Goal: Participate in discussion: Engage in conversation with other users on a specific topic

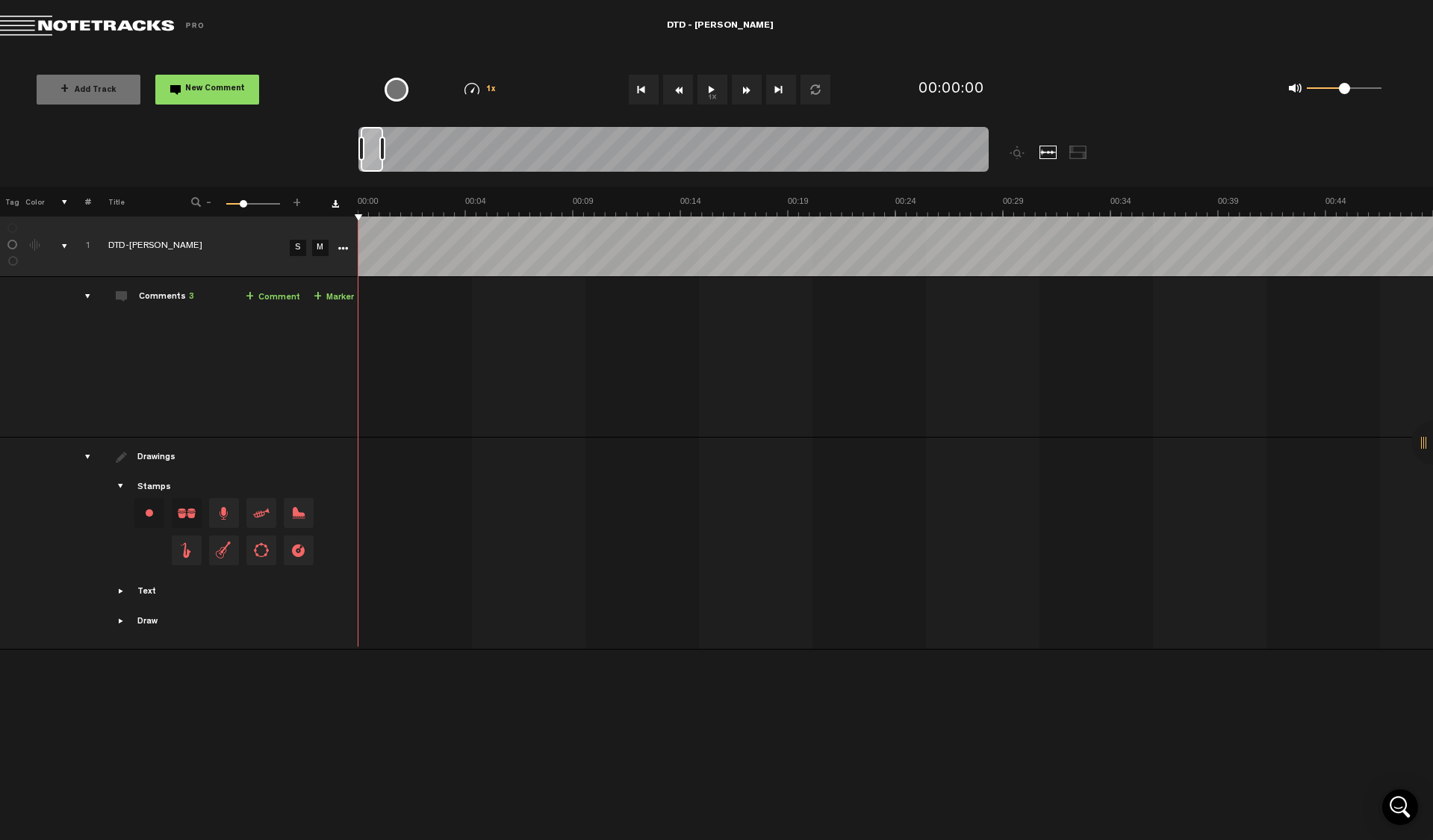
click at [713, 91] on button "1x" at bounding box center [712, 89] width 30 height 30
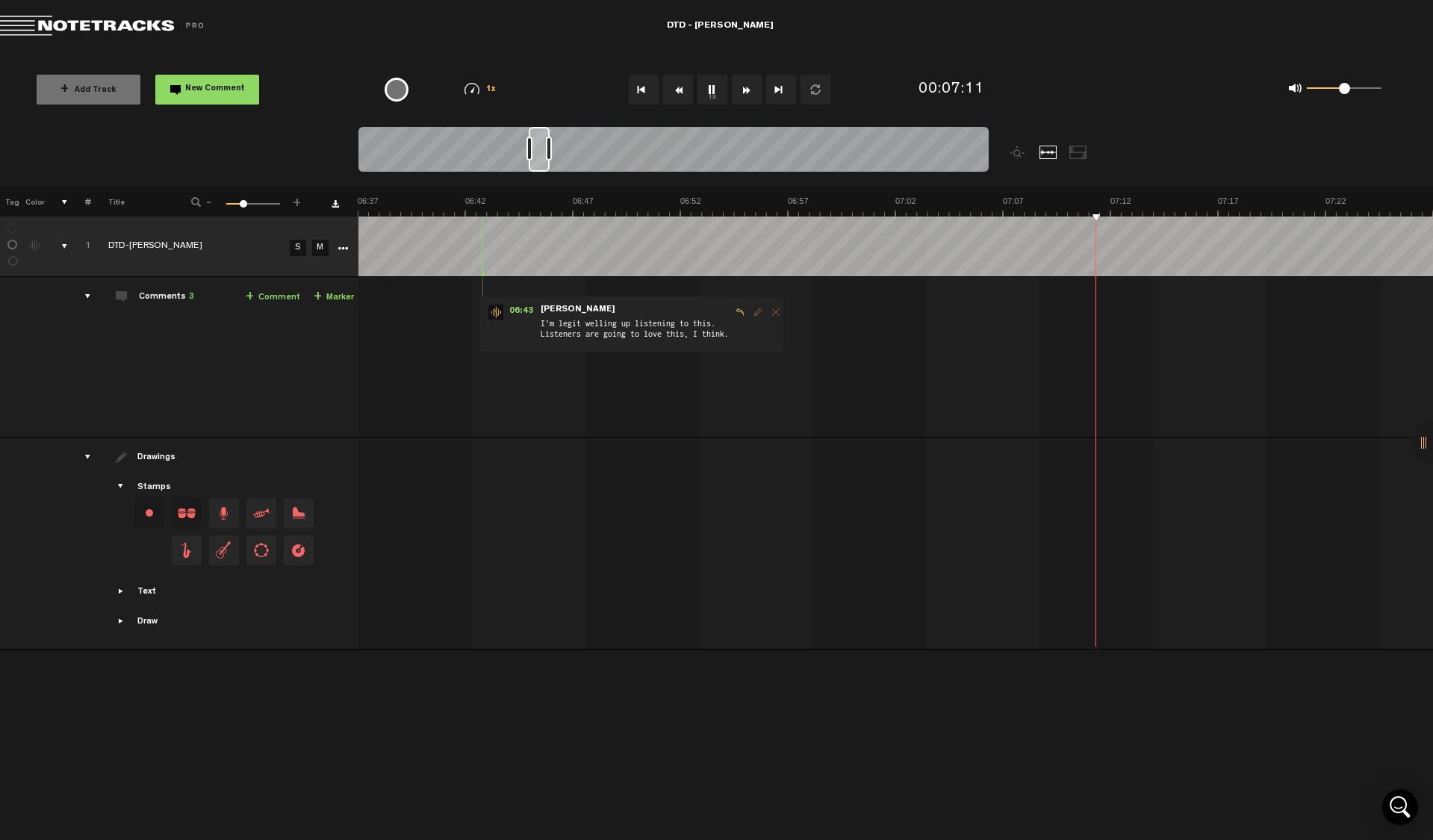
scroll to position [0, 8604]
click at [714, 92] on button "1x" at bounding box center [712, 89] width 30 height 30
click at [161, 85] on button "New Comment" at bounding box center [207, 89] width 104 height 30
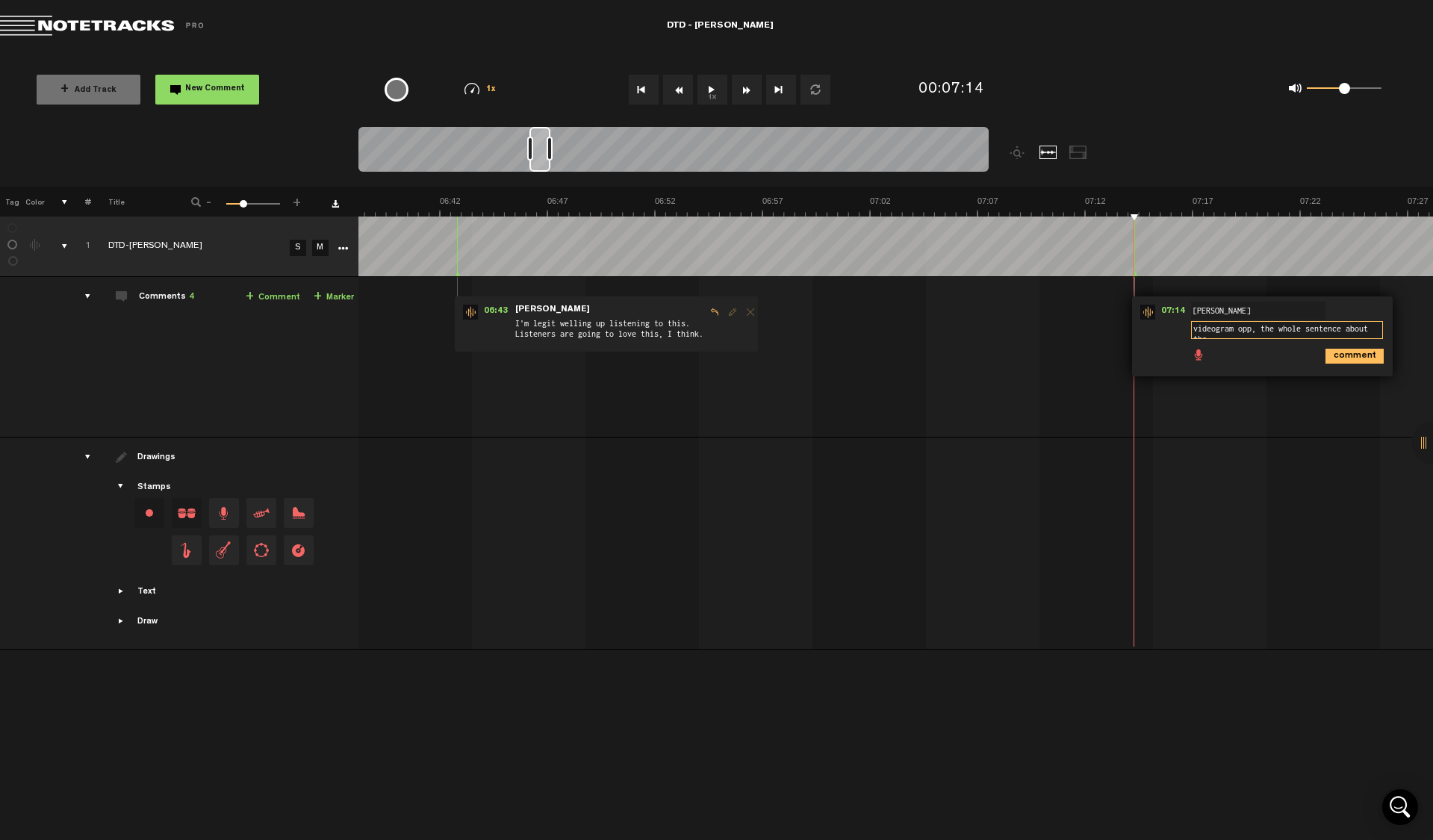
scroll to position [2, 0]
type textarea "videogram opp, the whole sentence about the research paper vs. wider reach"
click at [1357, 362] on icon "comment" at bounding box center [1355, 362] width 58 height 15
click at [719, 89] on button "1x" at bounding box center [712, 89] width 30 height 30
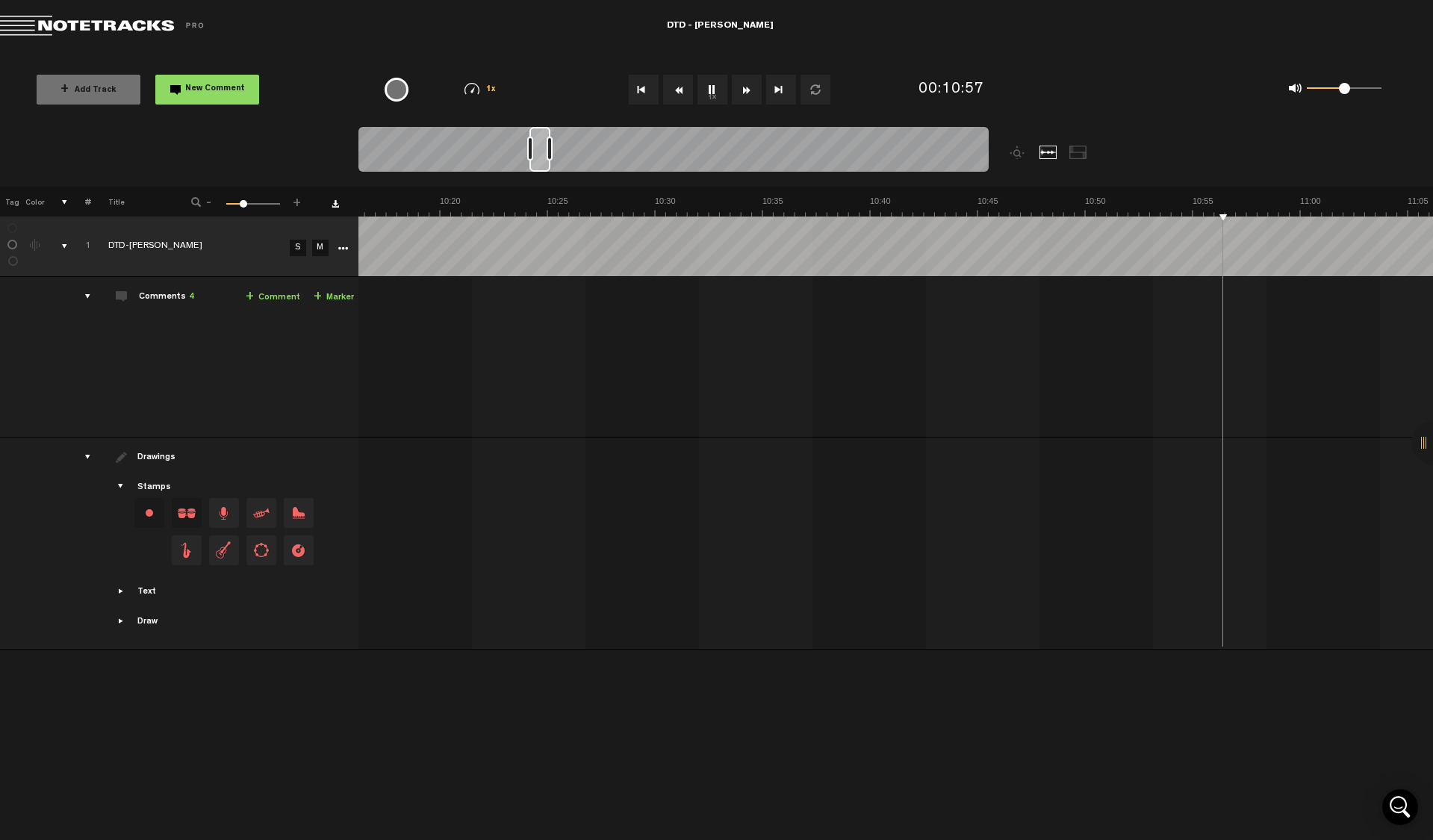
scroll to position [0, 13360]
click at [714, 88] on button "1x" at bounding box center [712, 89] width 30 height 30
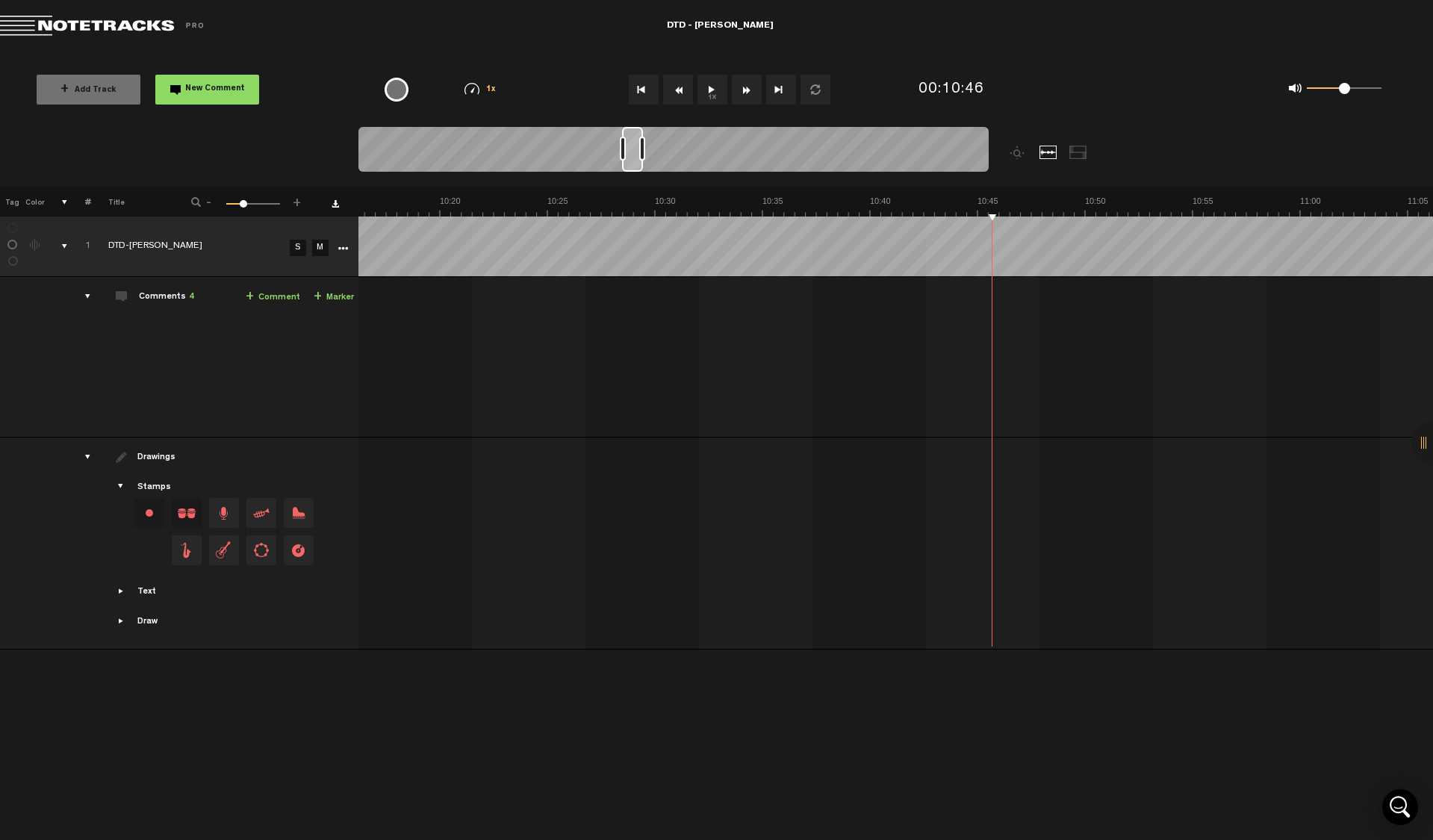
click at [244, 93] on button "New Comment" at bounding box center [207, 89] width 104 height 30
type textarea "videogram from here"
click at [714, 94] on button "1x" at bounding box center [712, 89] width 30 height 30
click at [1279, 316] on span "Delete comment" at bounding box center [1281, 312] width 18 height 10
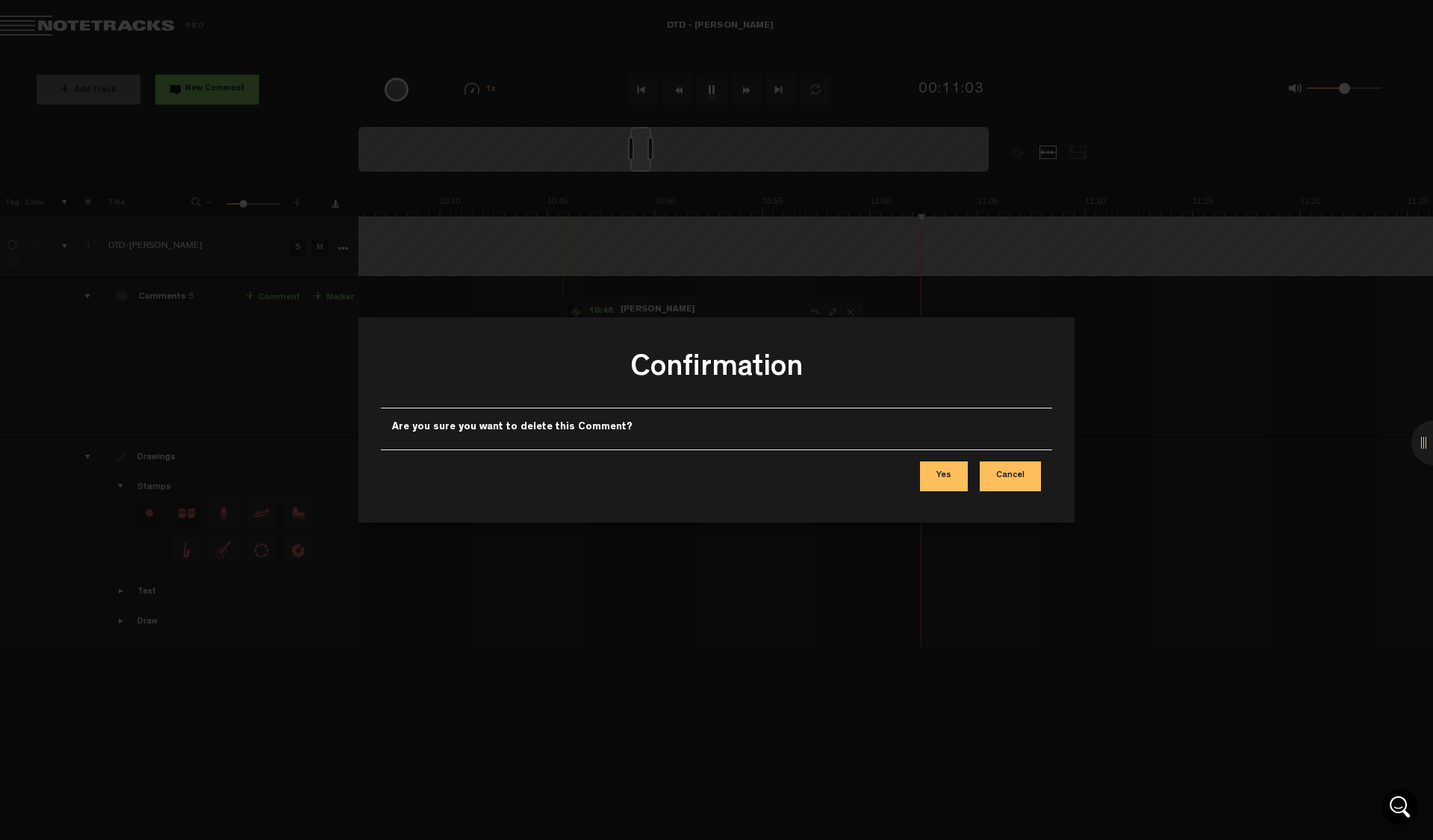
click at [956, 477] on button "Yes" at bounding box center [943, 476] width 48 height 30
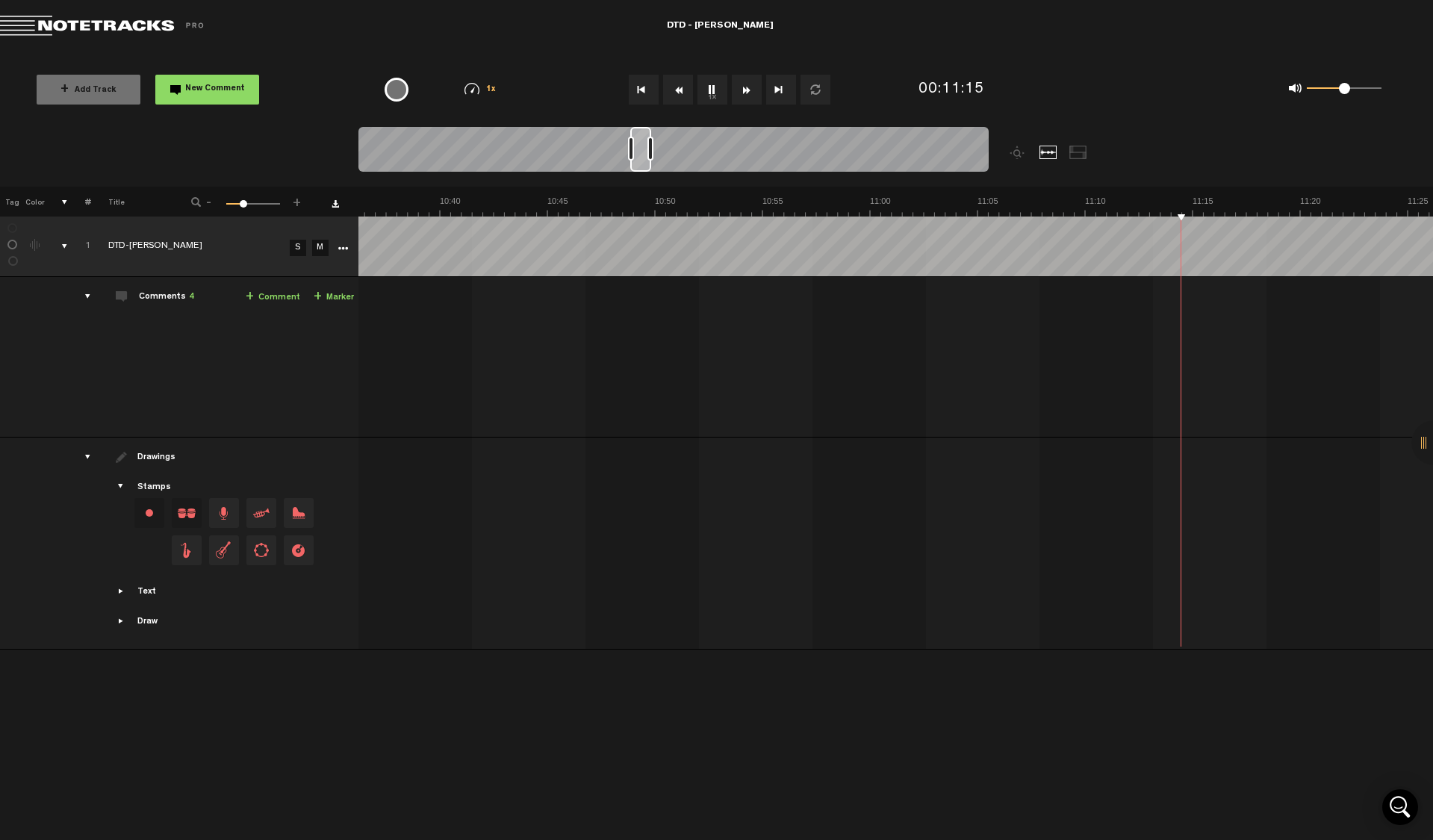
click at [707, 89] on button "1x" at bounding box center [712, 89] width 30 height 30
click at [712, 100] on button "1x" at bounding box center [712, 89] width 30 height 30
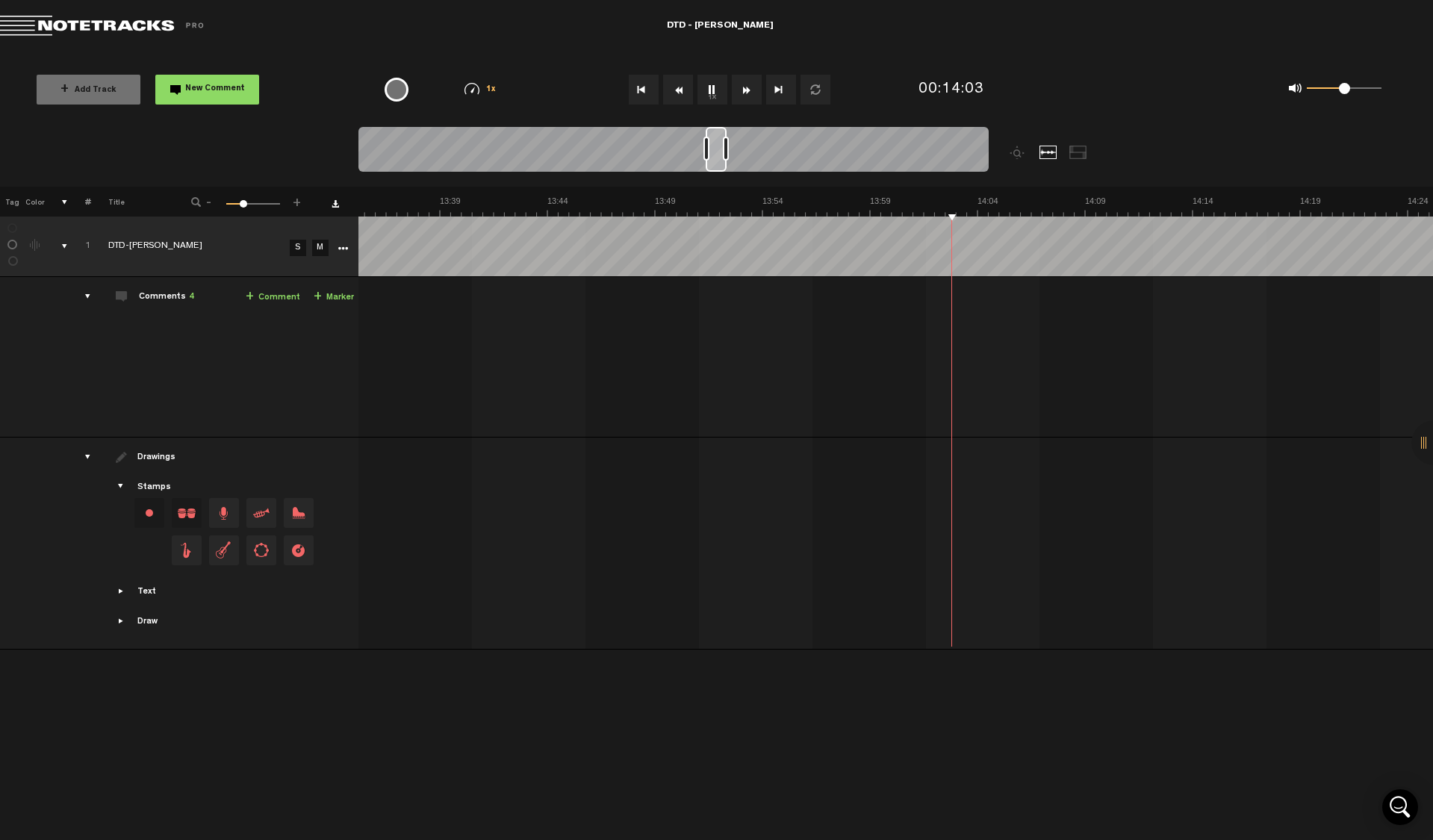
click at [655, 191] on th at bounding box center [895, 201] width 1075 height 30
click at [712, 88] on button "1x" at bounding box center [712, 89] width 30 height 30
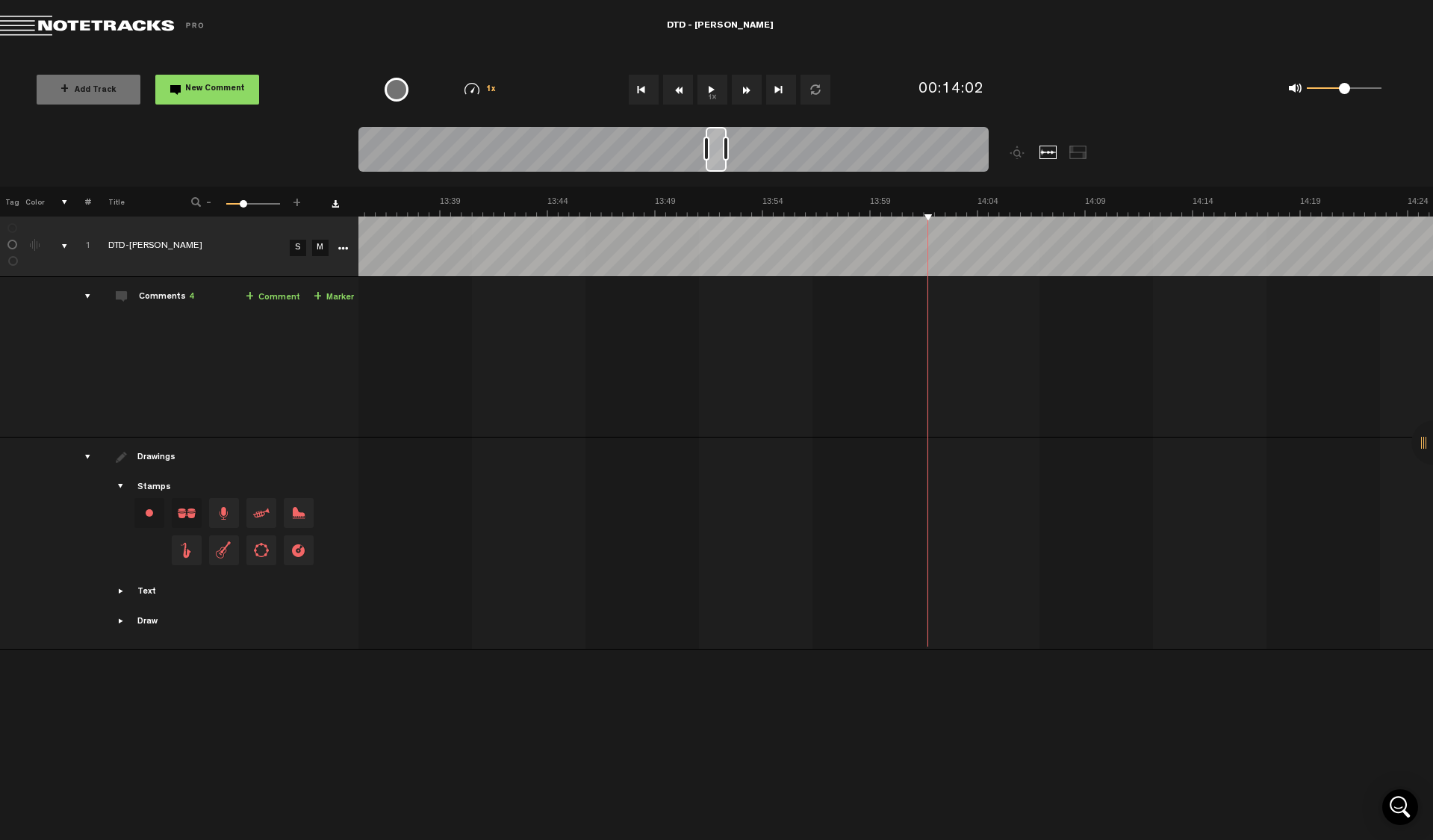
click at [195, 89] on span "New Comment" at bounding box center [215, 89] width 60 height 8
type textarea "videogram from "the thing is""
click at [1175, 361] on icon "comment" at bounding box center [1149, 356] width 58 height 15
click at [711, 83] on button "1x" at bounding box center [712, 89] width 30 height 30
drag, startPoint x: 1118, startPoint y: 317, endPoint x: 1125, endPoint y: 316, distance: 7.1
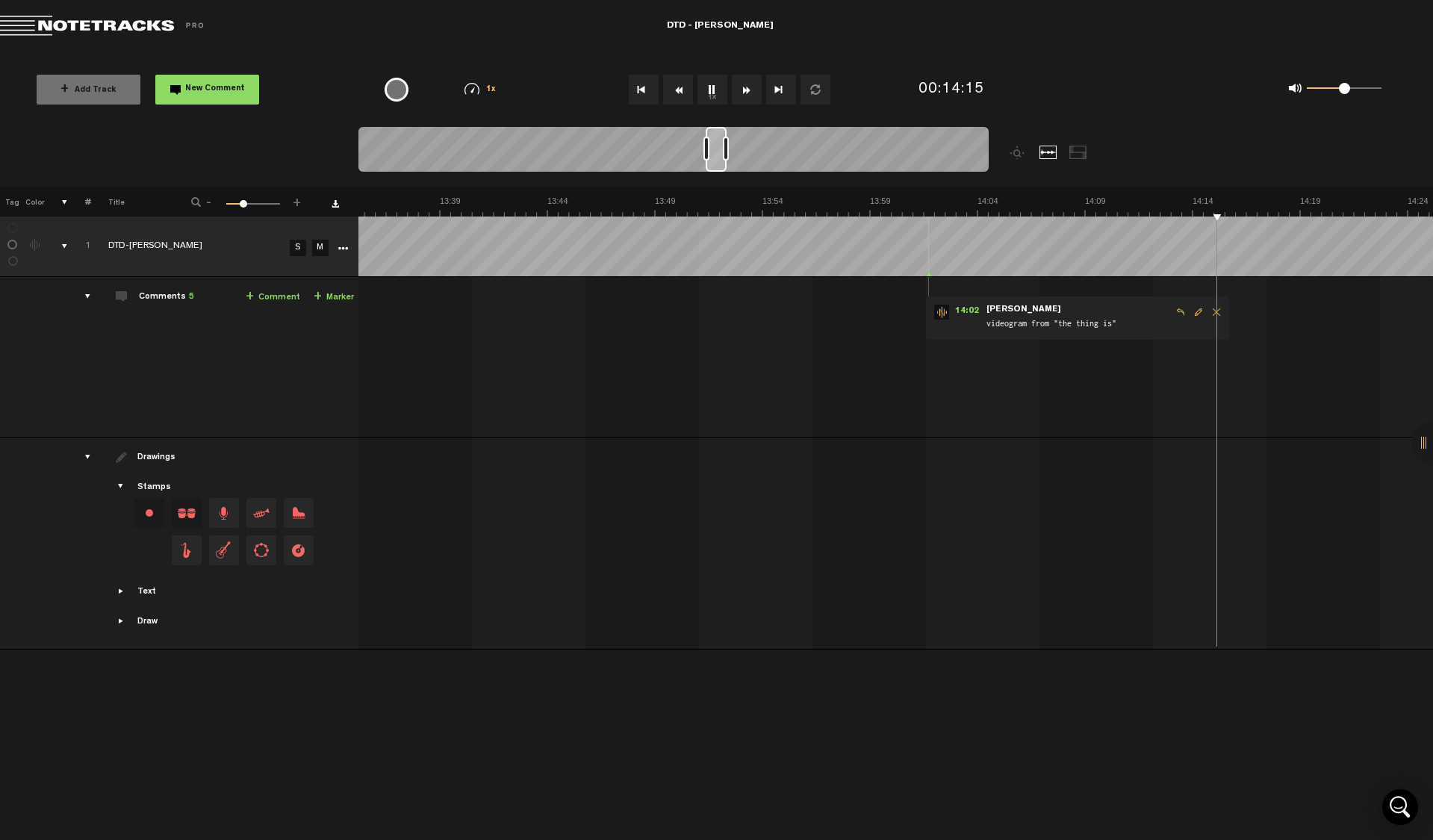
click at [1119, 317] on span "videogram from "the thing is"" at bounding box center [1079, 325] width 187 height 16
click at [1216, 312] on span "Delete comment" at bounding box center [1216, 312] width 18 height 10
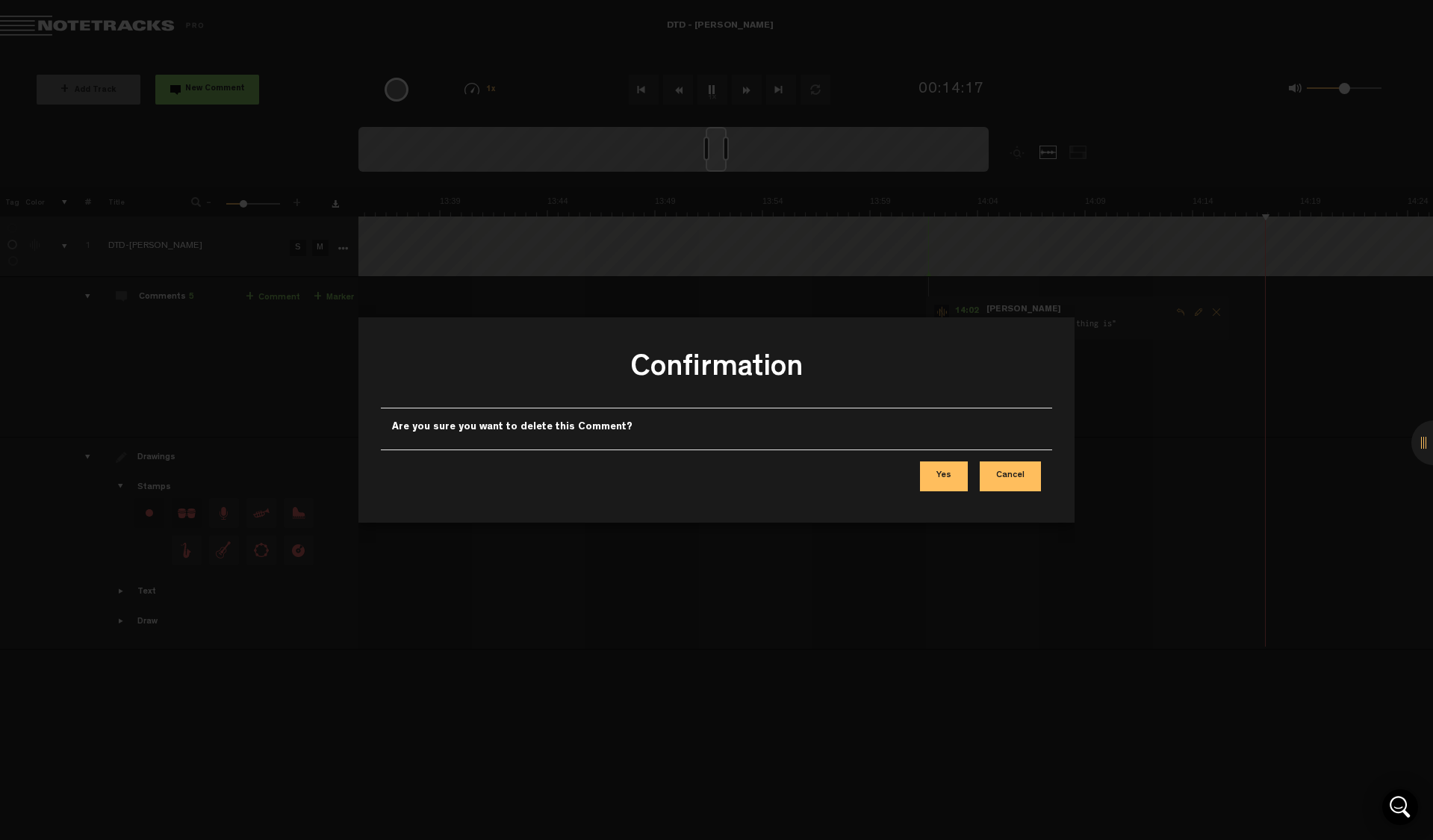
click at [952, 479] on button "Yes" at bounding box center [943, 476] width 48 height 30
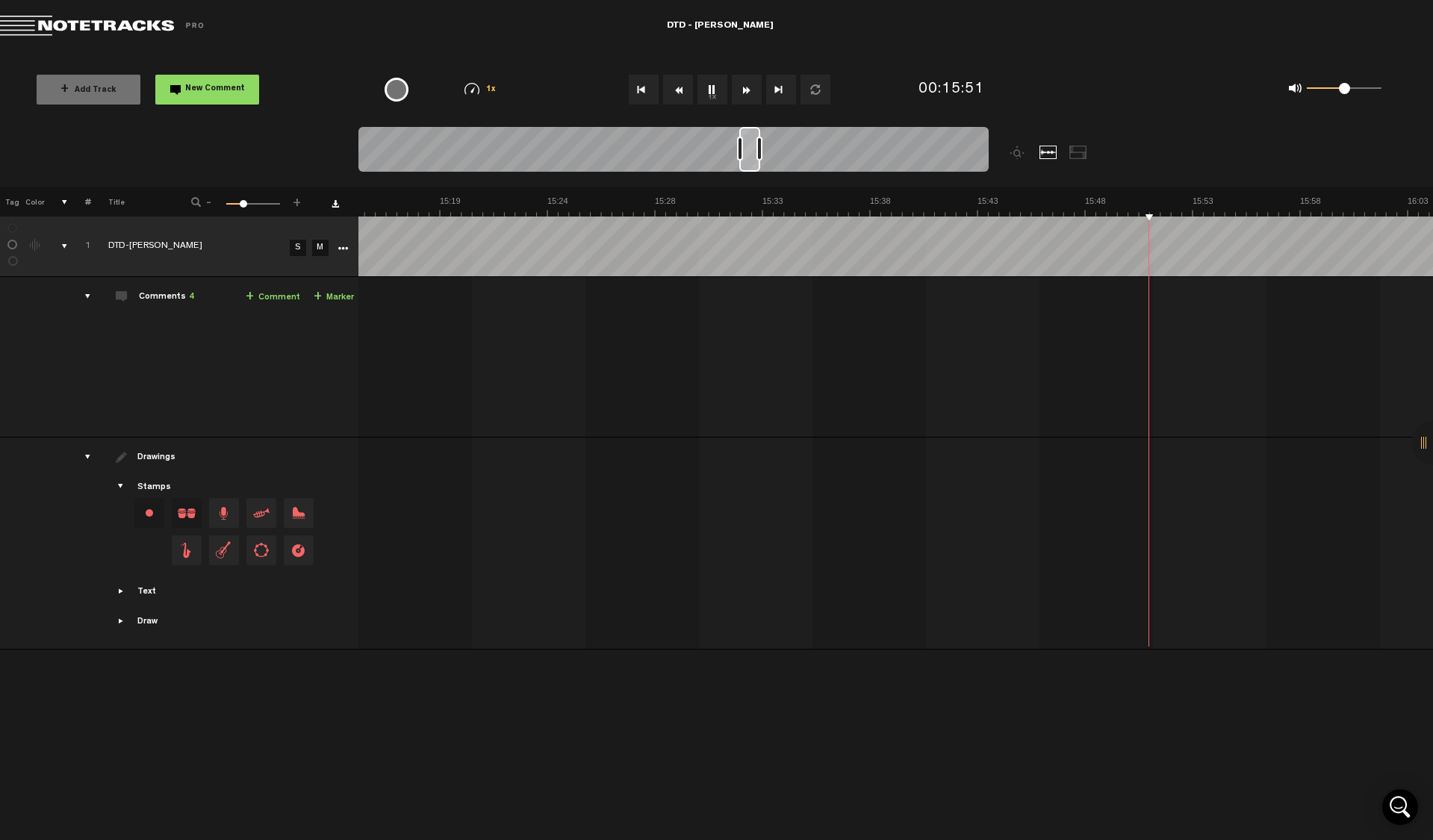
scroll to position [0, 19813]
click at [711, 93] on button "1x" at bounding box center [712, 89] width 30 height 30
click at [241, 92] on span "New Comment" at bounding box center [215, 89] width 60 height 8
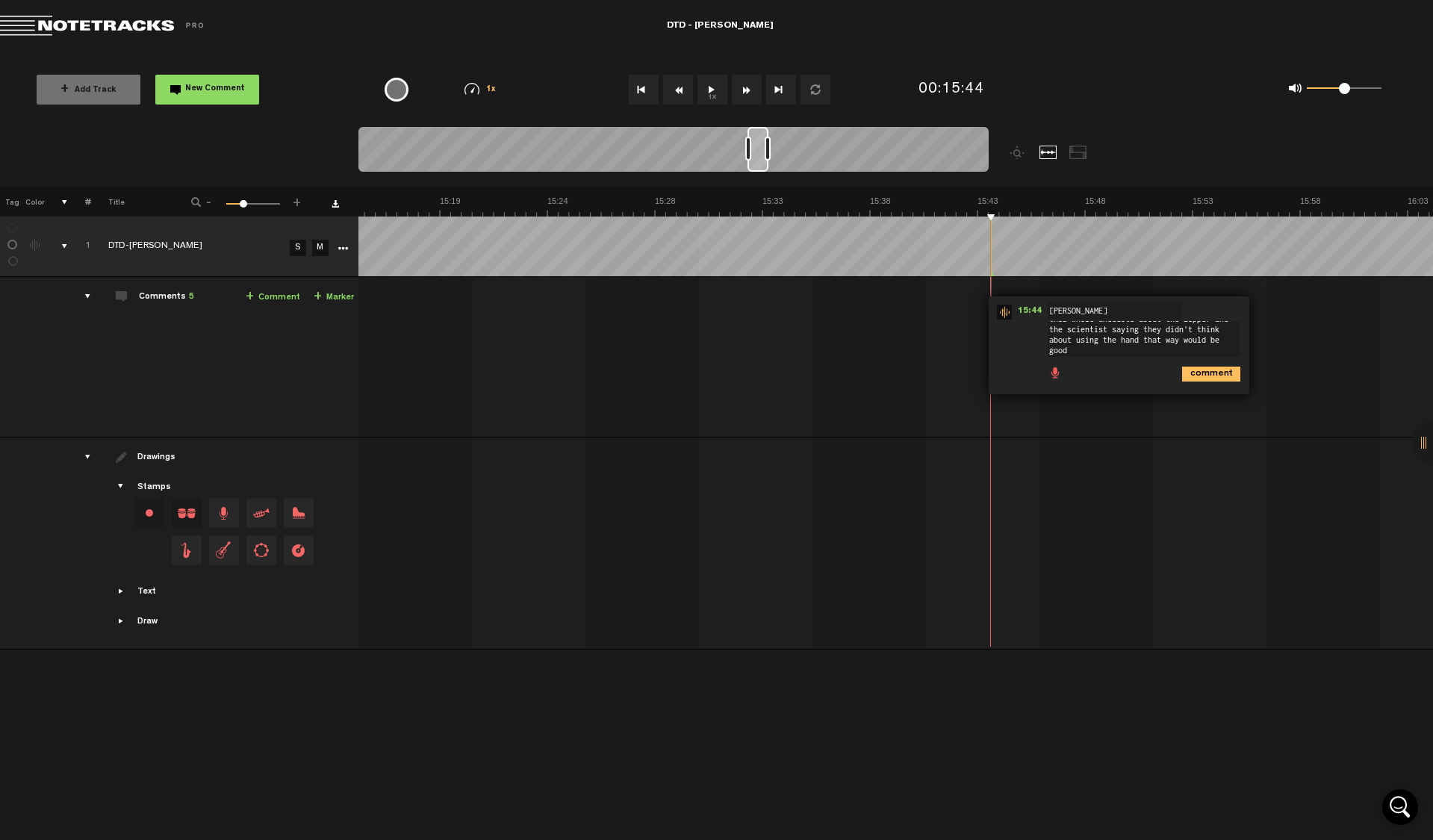
scroll to position [0, 0]
type textarea "this whole anecdote about the zipper and the scientist saying they didn't think…"
drag, startPoint x: 1225, startPoint y: 385, endPoint x: 1261, endPoint y: 388, distance: 36.1
click at [1225, 385] on icon "comment" at bounding box center [1211, 385] width 58 height 15
drag, startPoint x: 708, startPoint y: 92, endPoint x: 735, endPoint y: 97, distance: 27.5
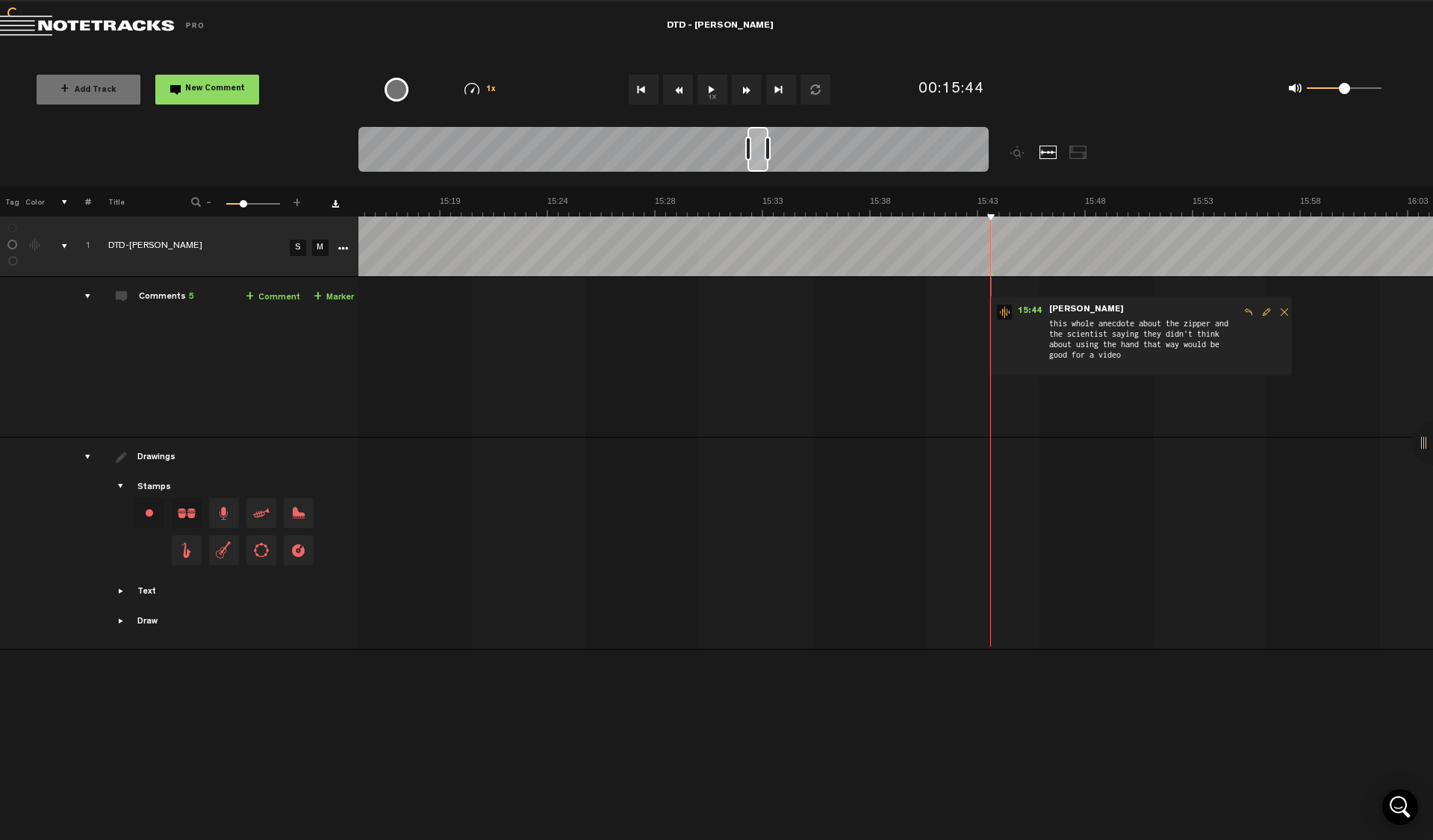
click at [708, 91] on button "1x" at bounding box center [712, 89] width 30 height 30
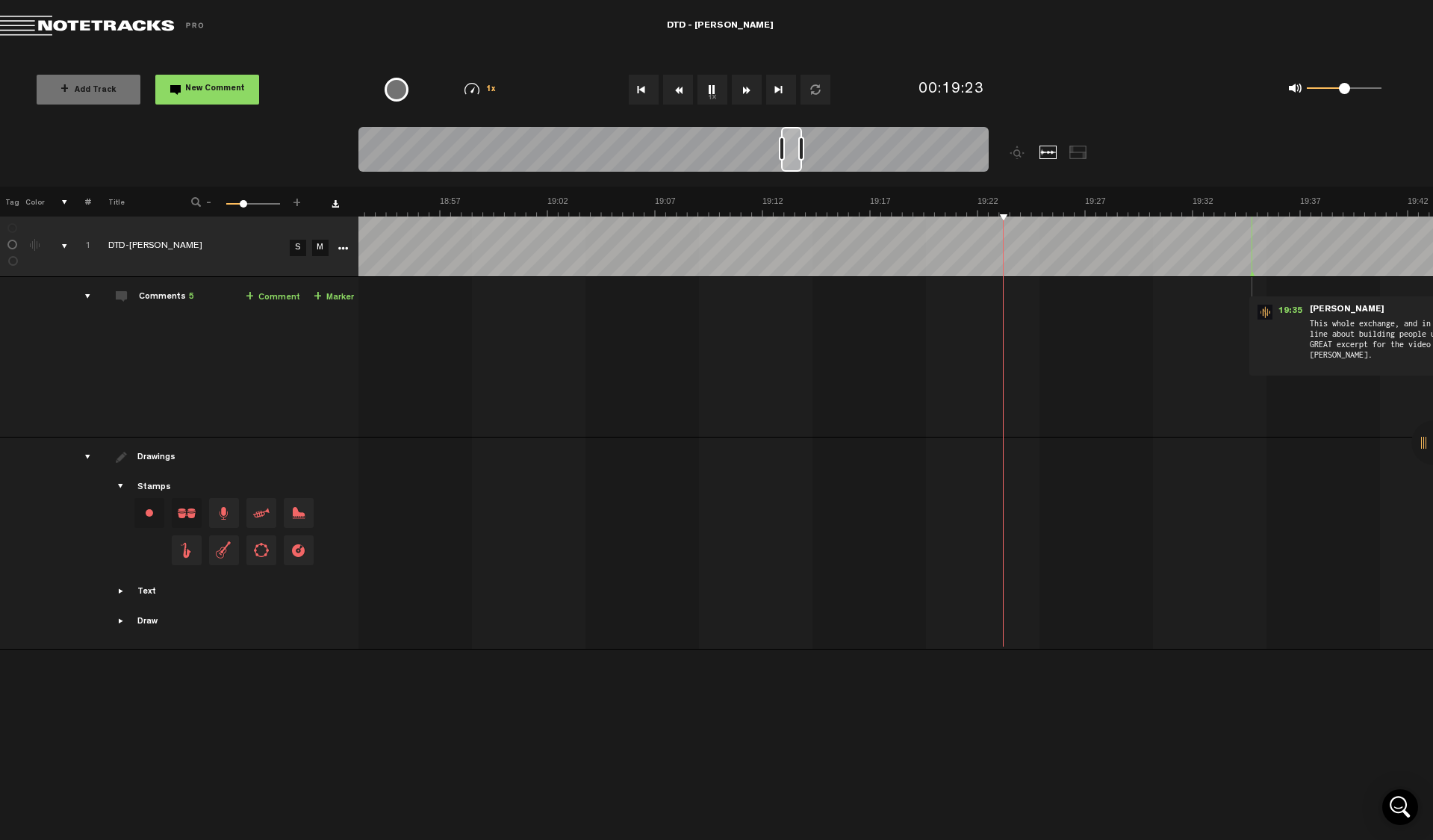
scroll to position [0, 24545]
click at [866, 794] on div "+ New drawing Tag Color # Title - 1 100 30 + 1 DTD-[PERSON_NAME] S M Export to …" at bounding box center [716, 513] width 1433 height 653
click at [1398, 355] on span "This whole exchange, and in particular the line about building people up will b…" at bounding box center [1404, 342] width 192 height 52
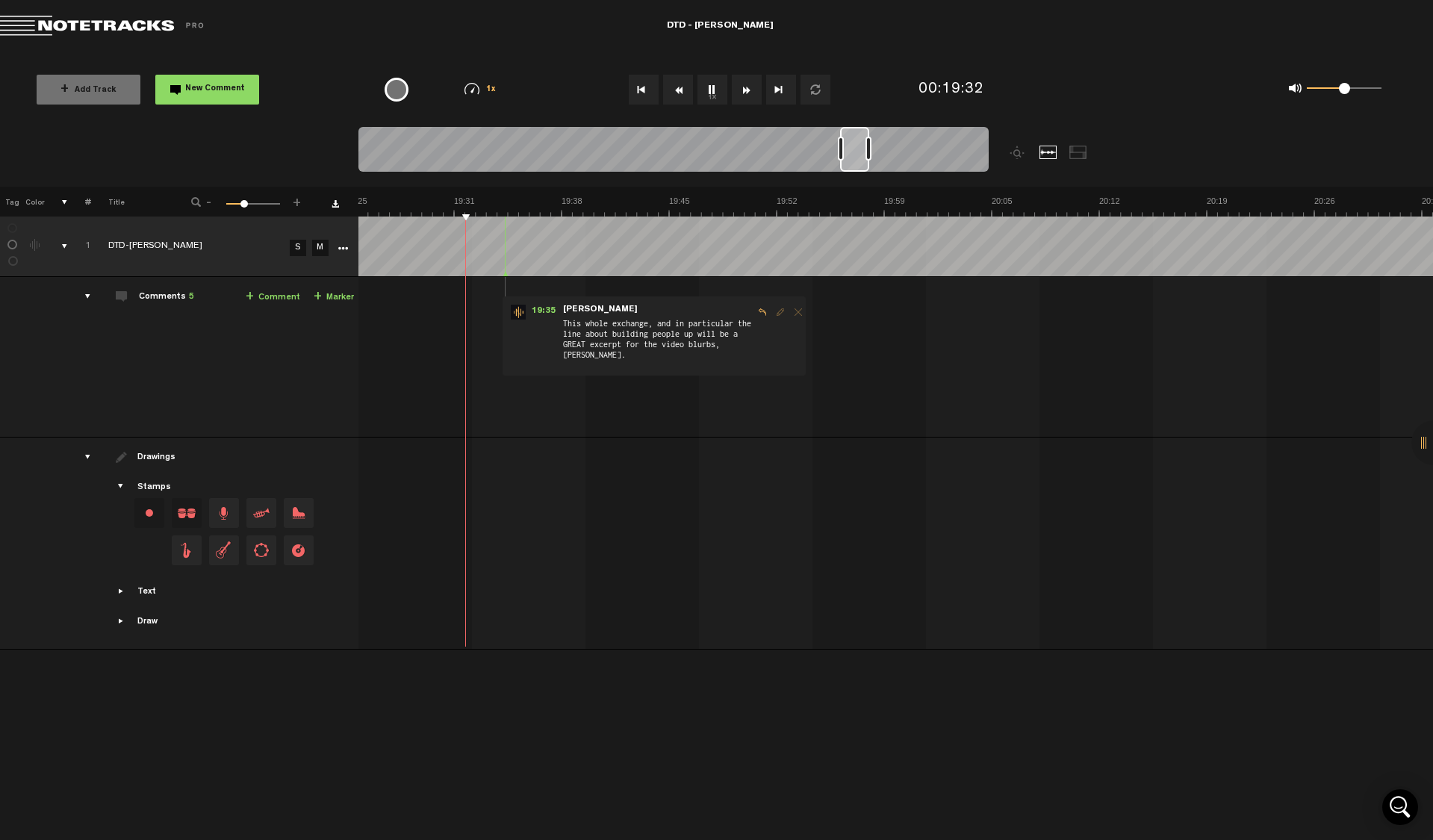
scroll to position [0, 17999]
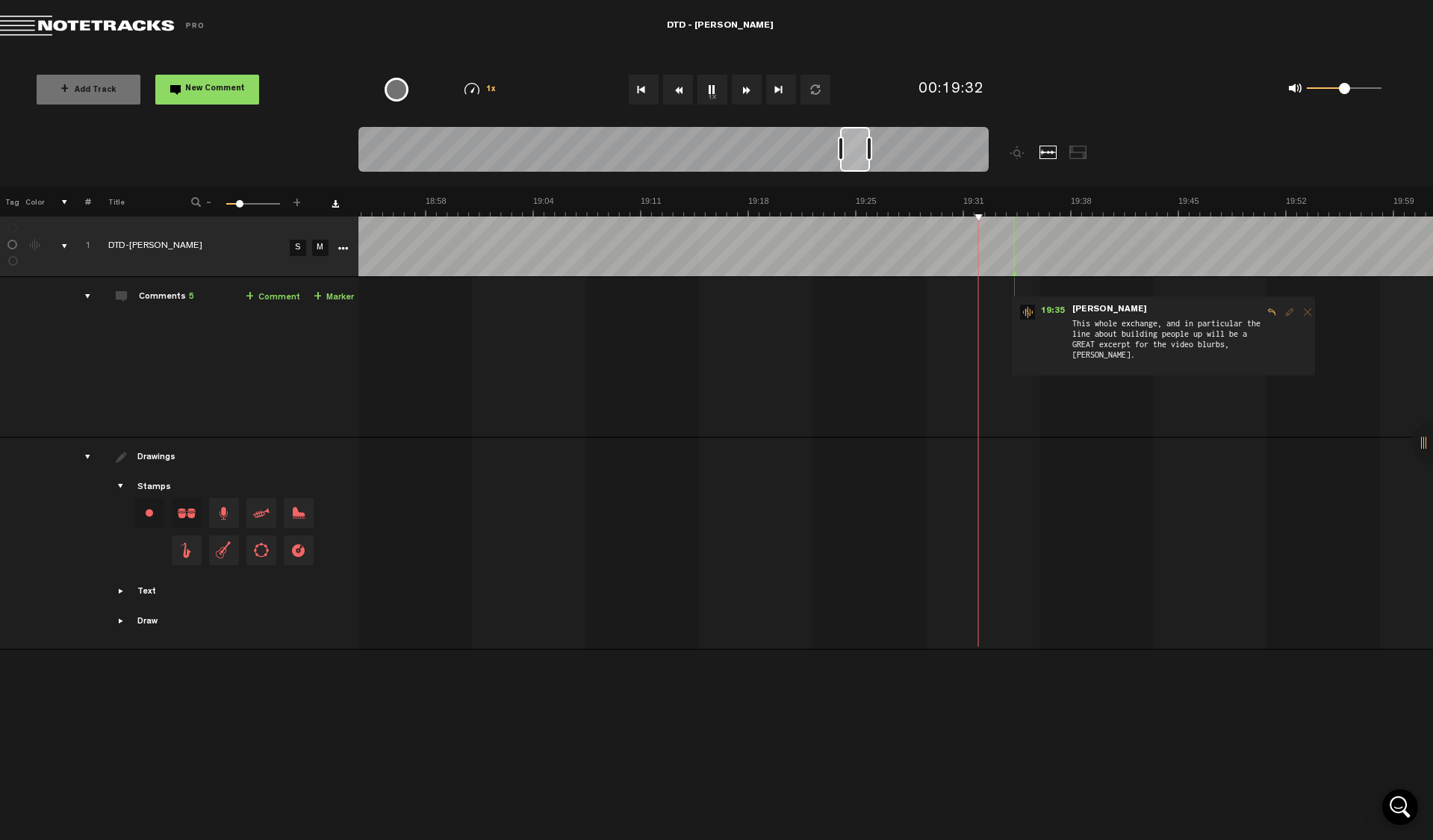
drag, startPoint x: 862, startPoint y: 149, endPoint x: 871, endPoint y: 150, distance: 9.1
click at [871, 150] on div at bounding box center [868, 149] width 6 height 24
click at [1198, 350] on span "This whole exchange, and in particular the line about building people up will b…" at bounding box center [1167, 342] width 192 height 52
click at [1094, 333] on span "This whole exchange, and in particular the line about building people up will b…" at bounding box center [1167, 342] width 192 height 52
click at [1153, 340] on span "This whole exchange, and in particular the line about building people up will b…" at bounding box center [1167, 342] width 192 height 52
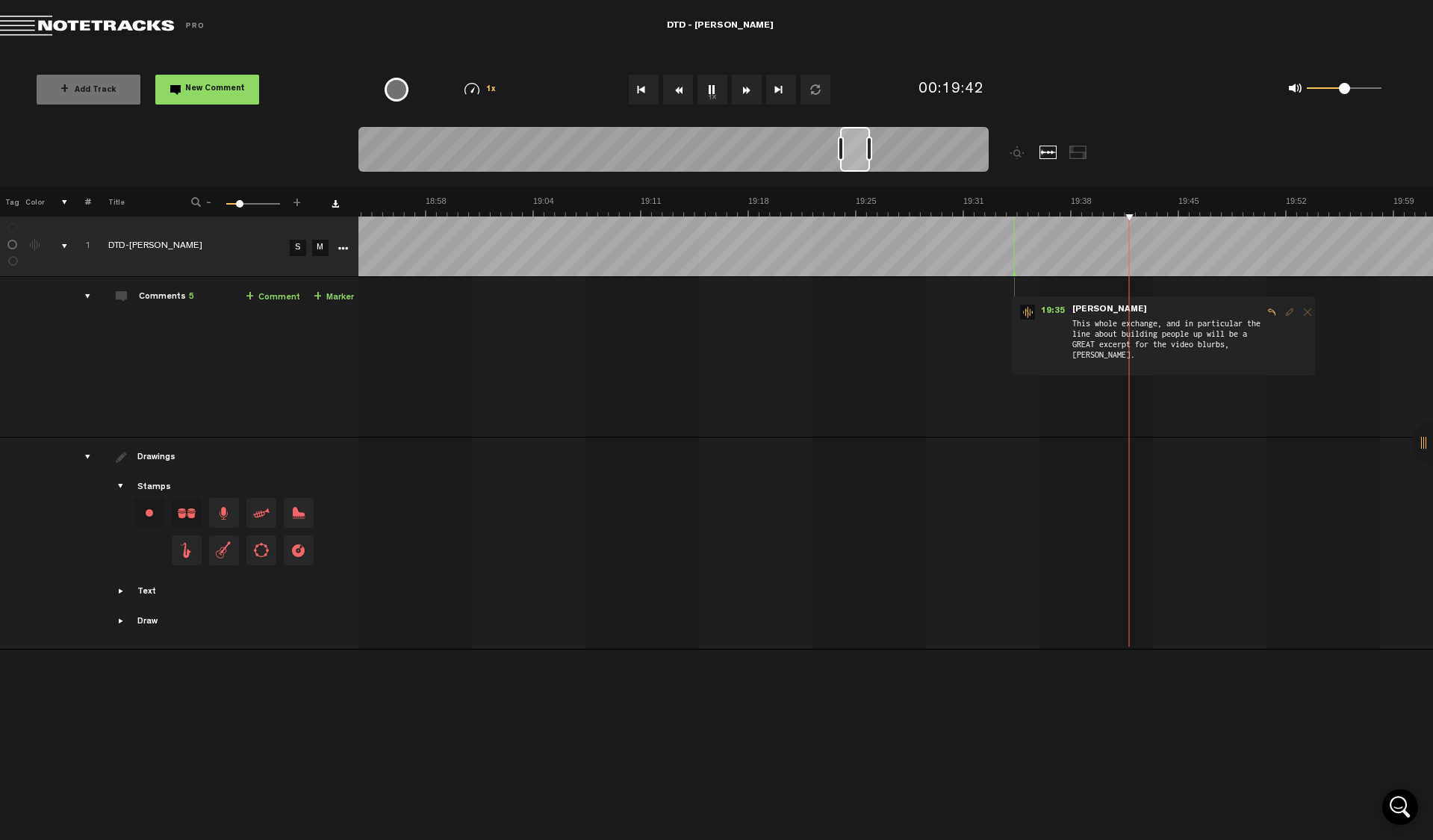
click at [1153, 340] on span "This whole exchange, and in particular the line about building people up will b…" at bounding box center [1167, 342] width 192 height 52
click at [1268, 312] on span "Reply to comment" at bounding box center [1272, 312] width 18 height 10
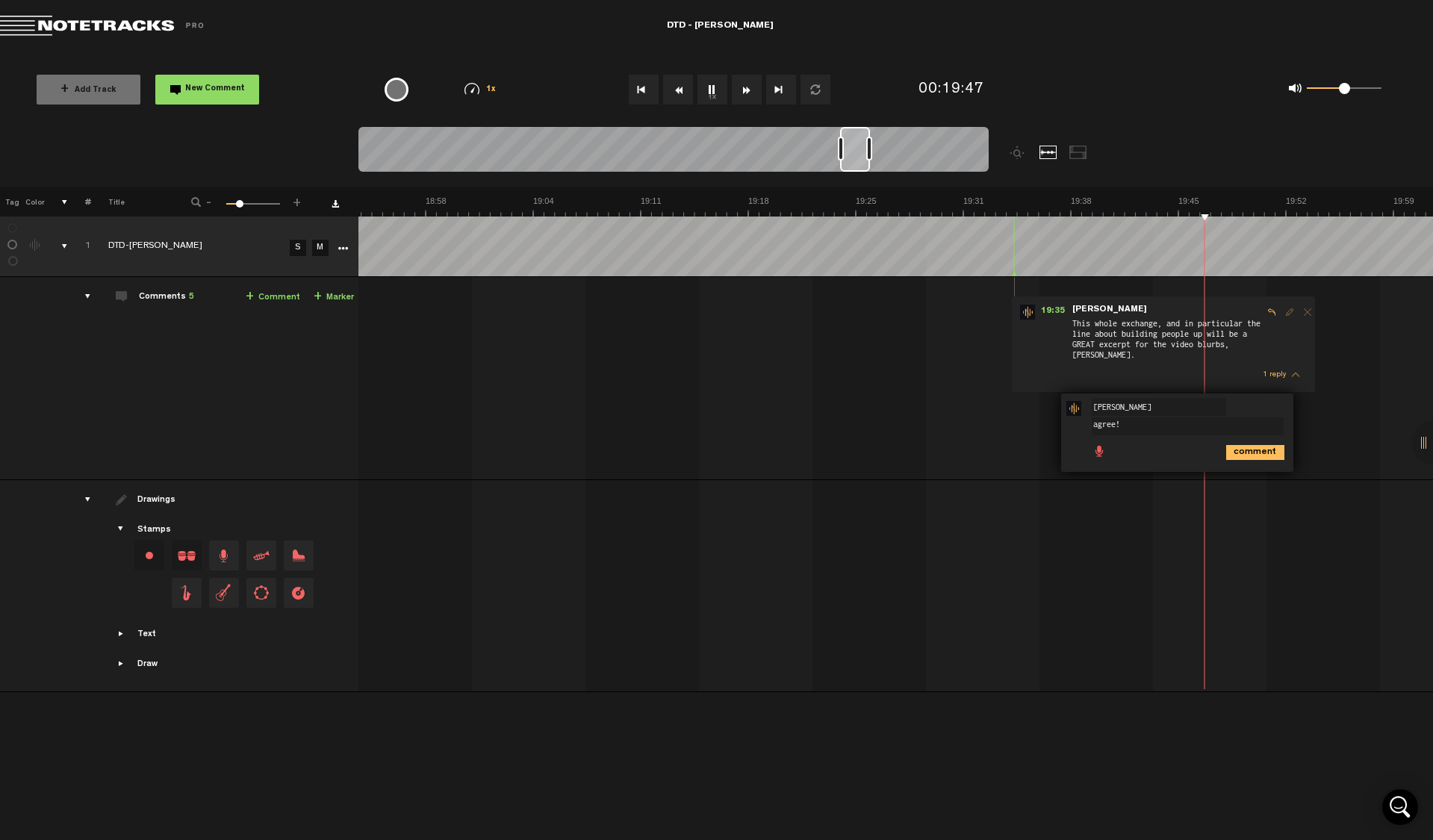
type textarea "agree!"
click at [1249, 454] on icon "comment" at bounding box center [1255, 453] width 58 height 15
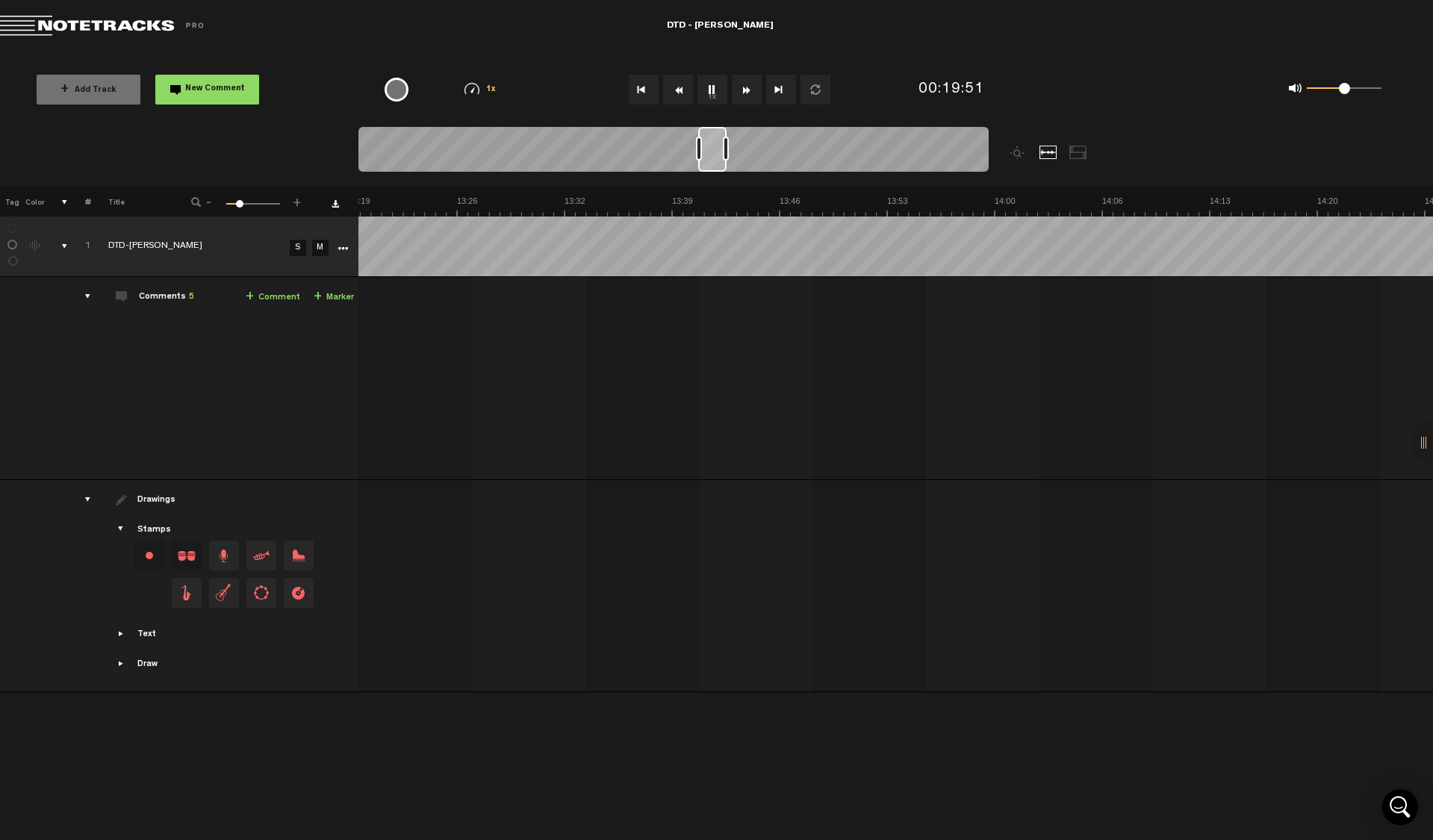
drag, startPoint x: 855, startPoint y: 158, endPoint x: 696, endPoint y: 173, distance: 159.7
click at [696, 173] on div at bounding box center [673, 152] width 631 height 50
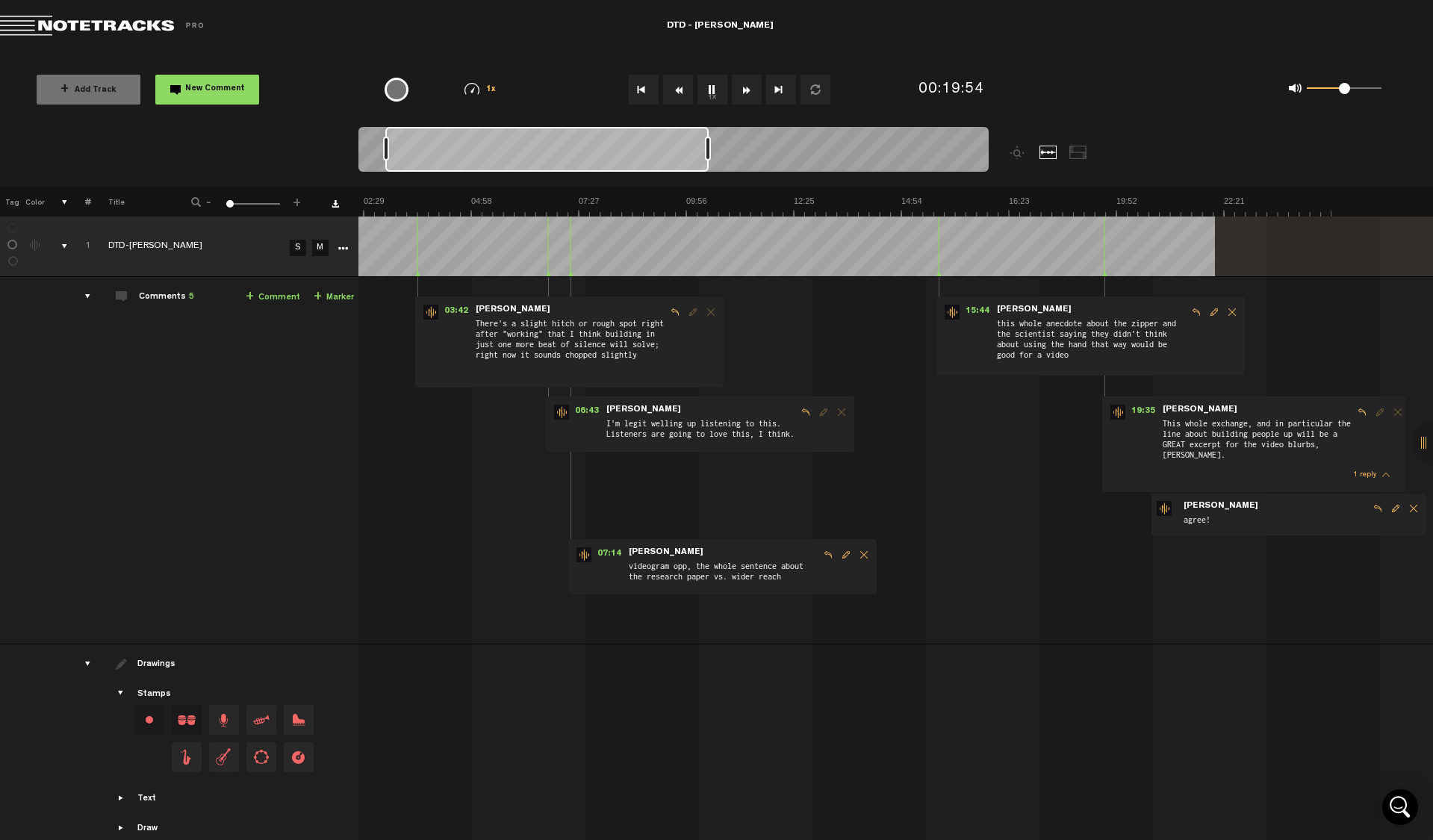
scroll to position [0, 0]
drag, startPoint x: 681, startPoint y: 152, endPoint x: 354, endPoint y: 153, distance: 327.0
click at [354, 153] on nt-zoom-navigation-bar at bounding box center [716, 157] width 1433 height 60
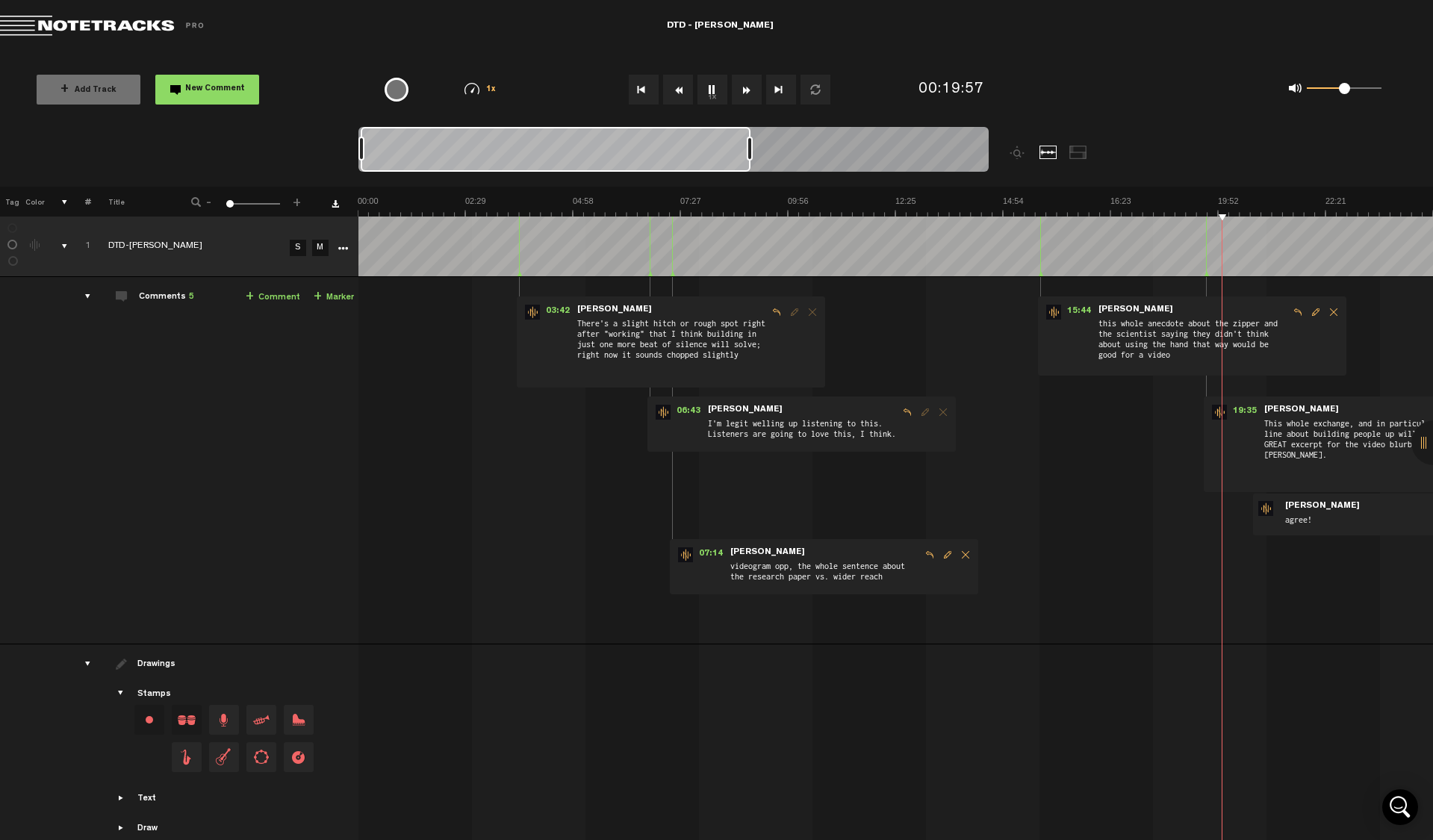
drag, startPoint x: 706, startPoint y: 149, endPoint x: 748, endPoint y: 151, distance: 42.0
click at [748, 151] on div at bounding box center [749, 149] width 6 height 24
click at [862, 596] on div "03:42 - • : "There's a slight hitch or rough spot right after "working" that I …" at bounding box center [897, 466] width 1073 height 354
click at [1116, 353] on span "this whole anecdote about the zipper and the scientist saying they didn't think…" at bounding box center [1193, 342] width 192 height 52
click at [1174, 284] on td "1 DTD-[PERSON_NAME] S M DTD-[PERSON_NAME] by Lower Street 1 collaborators 03:42…" at bounding box center [896, 461] width 1075 height 367
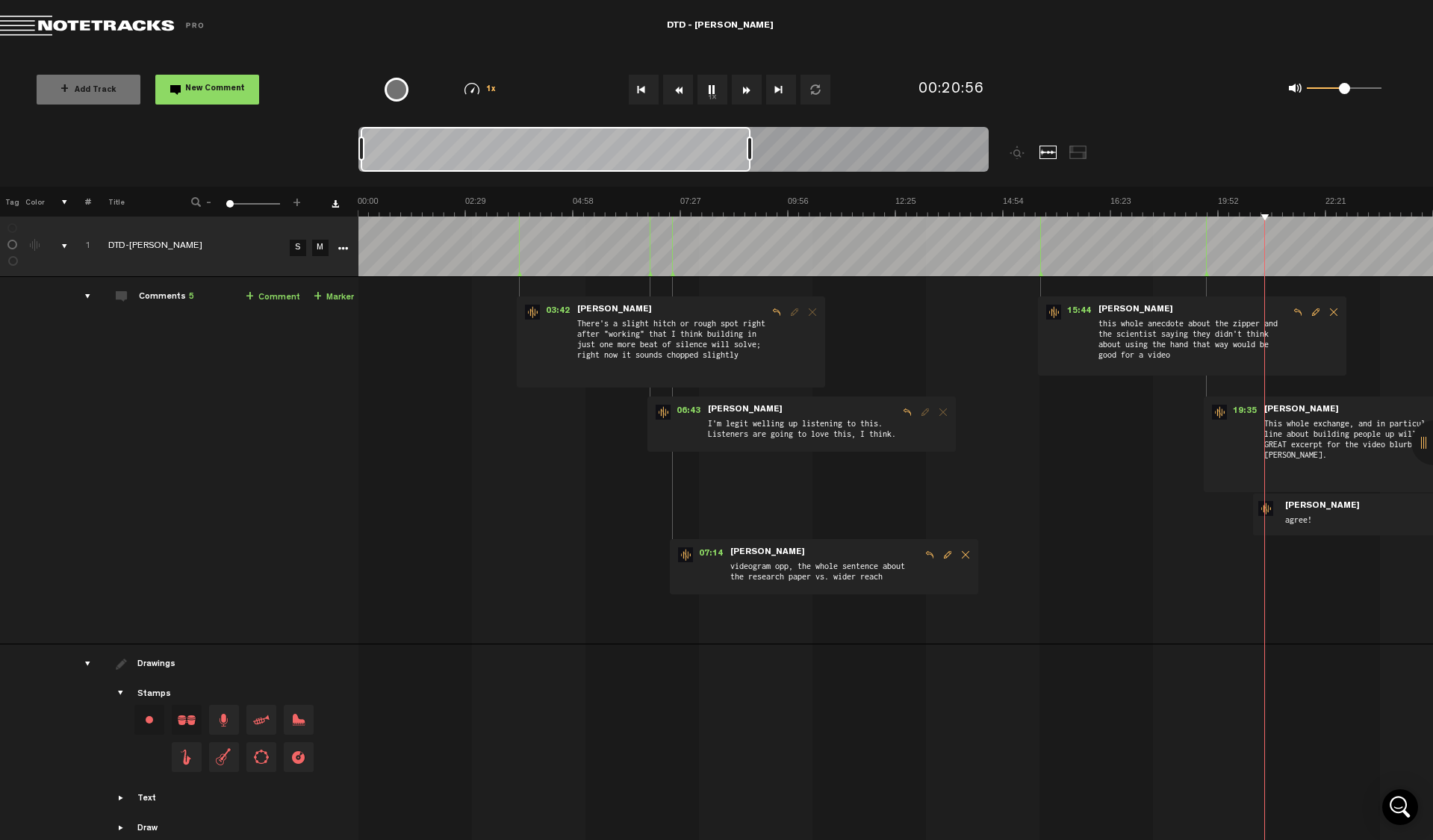
click at [1178, 198] on img at bounding box center [895, 206] width 1075 height 21
click at [180, 94] on button "New Comment" at bounding box center [207, 89] width 104 height 30
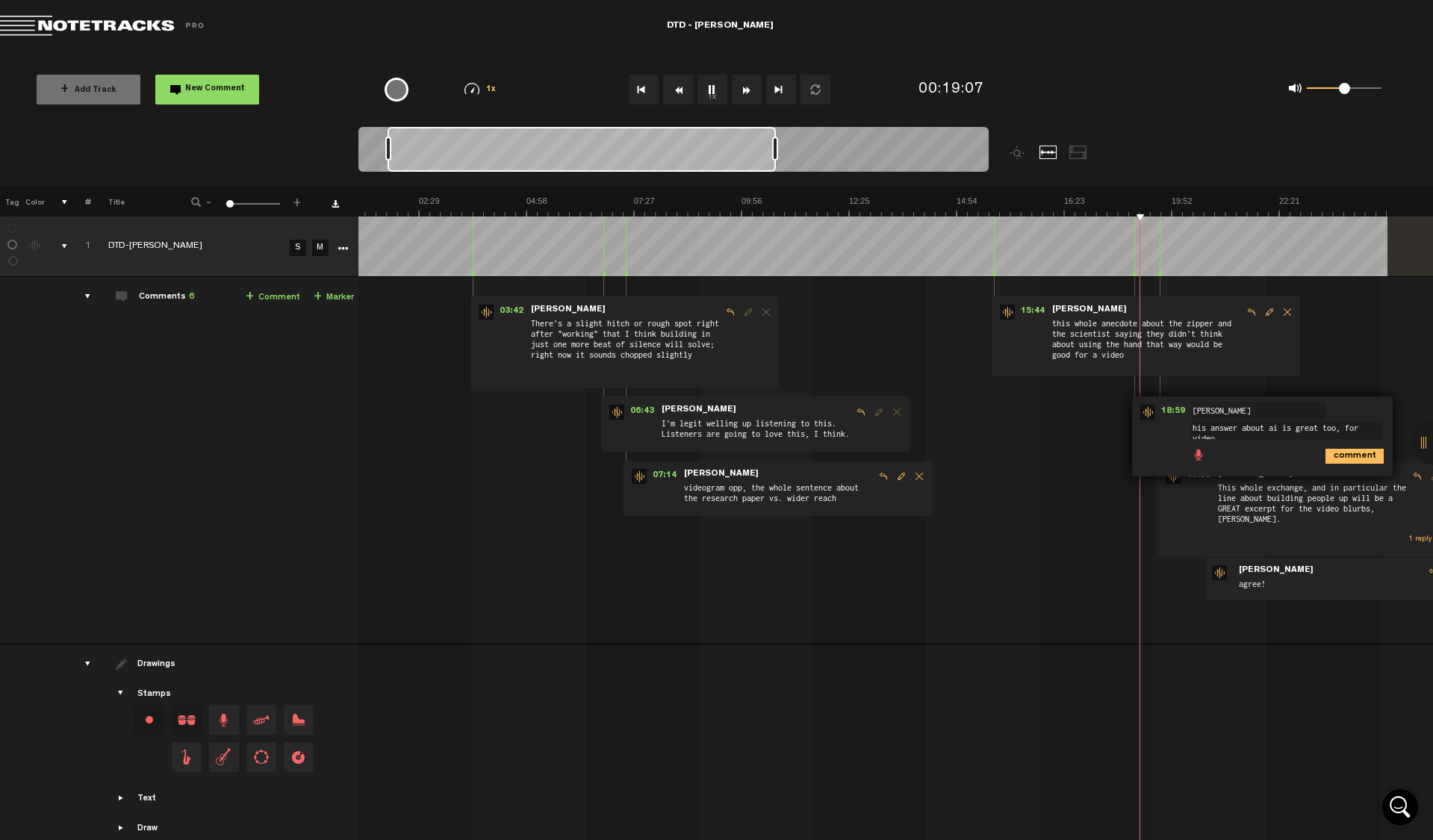
scroll to position [2, 0]
type textarea "his answer about ai is great too, for videogram"
click at [1360, 454] on ul "comment" at bounding box center [1286, 461] width 191 height 17
click at [1363, 461] on icon "comment" at bounding box center [1355, 462] width 58 height 15
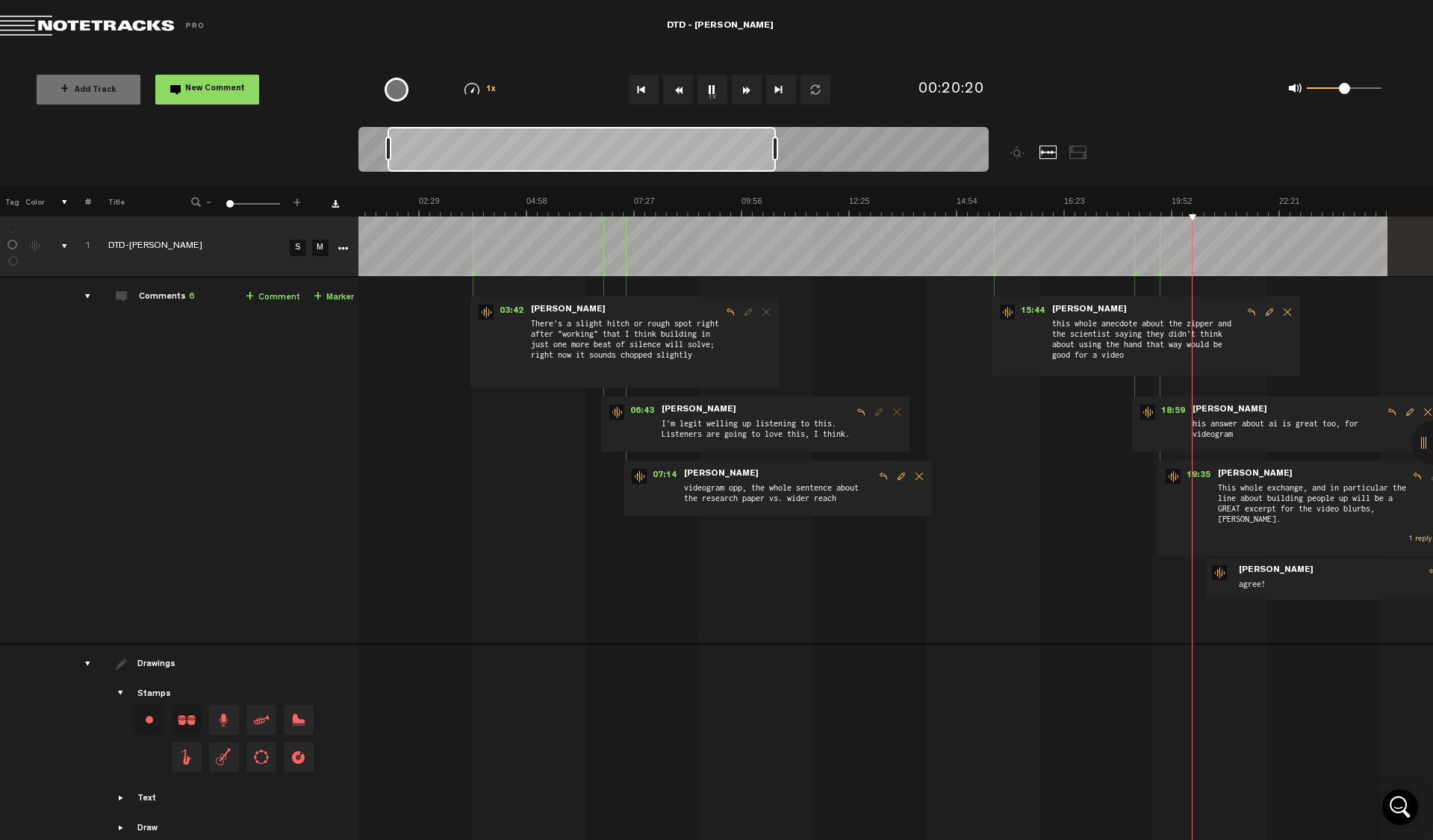
click at [1303, 430] on span "his answer about ai is great too, for videogram" at bounding box center [1287, 430] width 192 height 28
click at [1348, 427] on span "his answer about ai is great too, for videogram" at bounding box center [1287, 430] width 192 height 28
click at [708, 87] on button "1x" at bounding box center [712, 89] width 30 height 30
click at [1410, 412] on span "Edit comment" at bounding box center [1410, 412] width 18 height 10
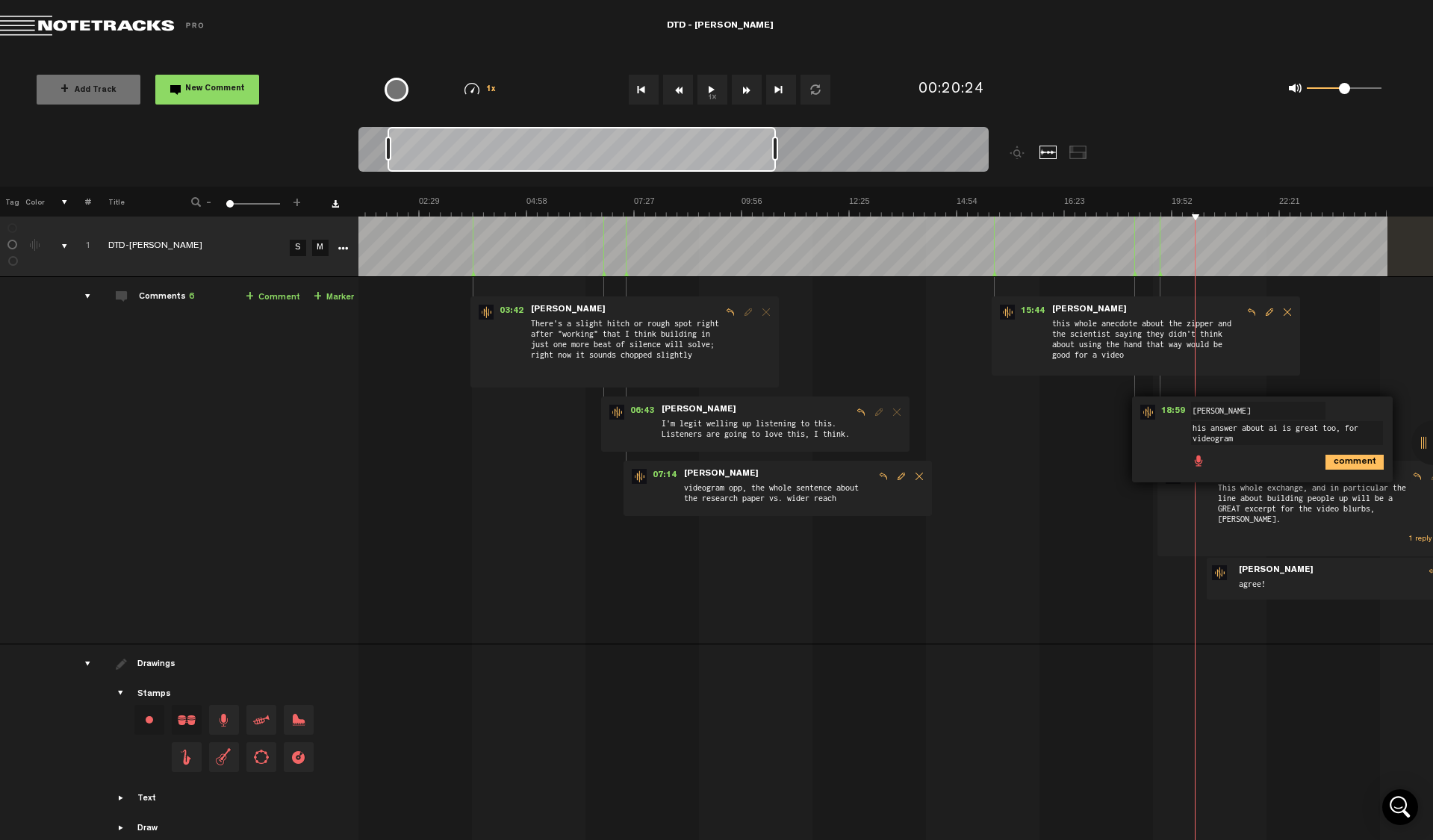
drag, startPoint x: 1283, startPoint y: 437, endPoint x: 1170, endPoint y: 428, distance: 113.4
click at [1170, 428] on div "18:59 - NaN:NaN • : "his answer about ai is great too, for videogram" [PERSON_N…" at bounding box center [1263, 439] width 261 height 86
click at [1239, 469] on ul "comment" at bounding box center [1286, 461] width 191 height 17
click at [1112, 529] on div "03:42 - • : "There's a slight hitch or rough spot right after "working" that I …" at bounding box center [851, 466] width 1073 height 354
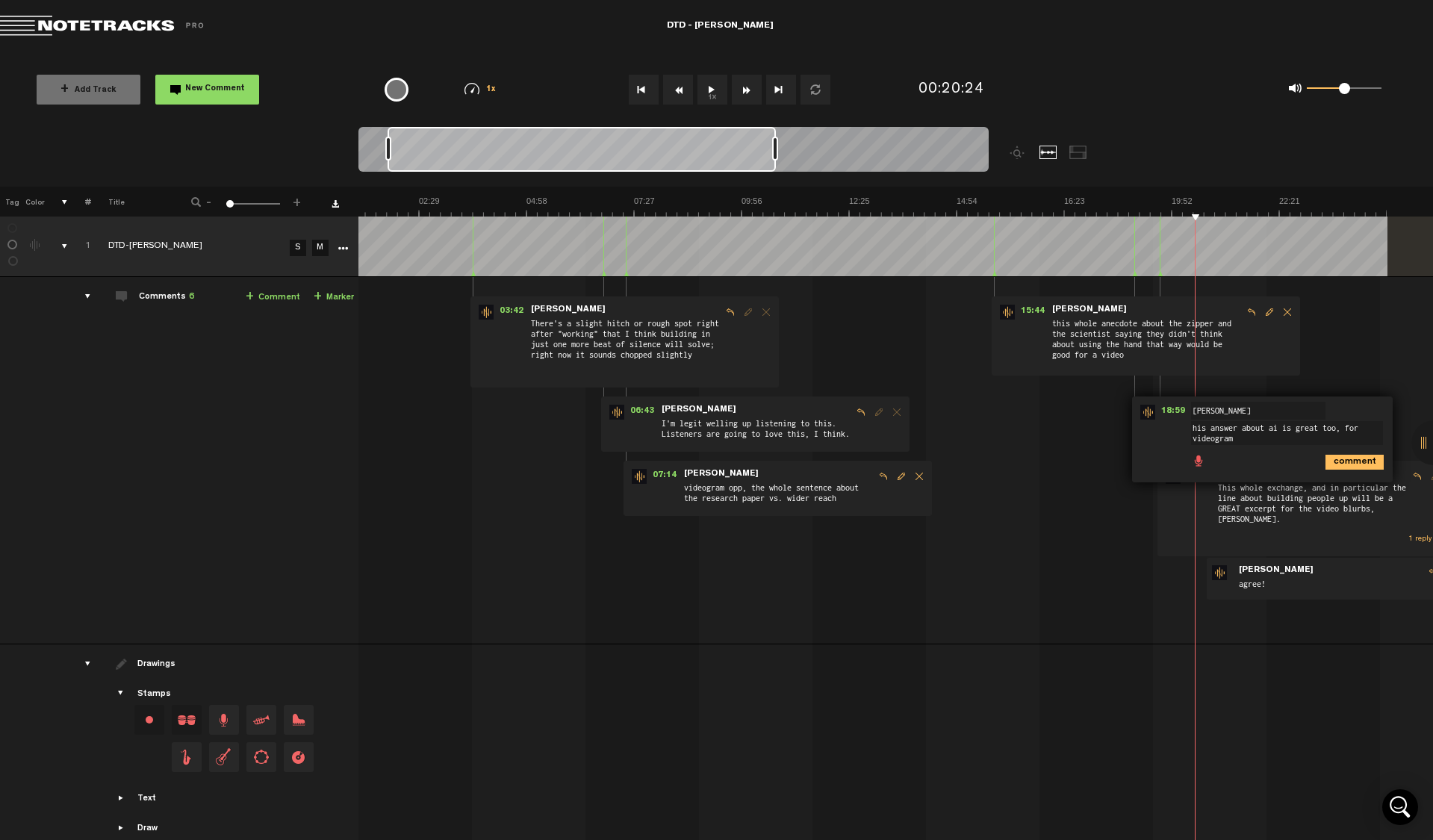
click at [1395, 360] on td "1 DTD-[PERSON_NAME] S M DTD-[PERSON_NAME] by Lower Street 1 collaborators 03:42…" at bounding box center [896, 461] width 1075 height 367
click at [1356, 470] on div "comment" at bounding box center [1265, 461] width 249 height 29
click at [1356, 456] on icon "comment" at bounding box center [1355, 462] width 58 height 15
click at [1419, 409] on span "Delete comment" at bounding box center [1427, 412] width 18 height 10
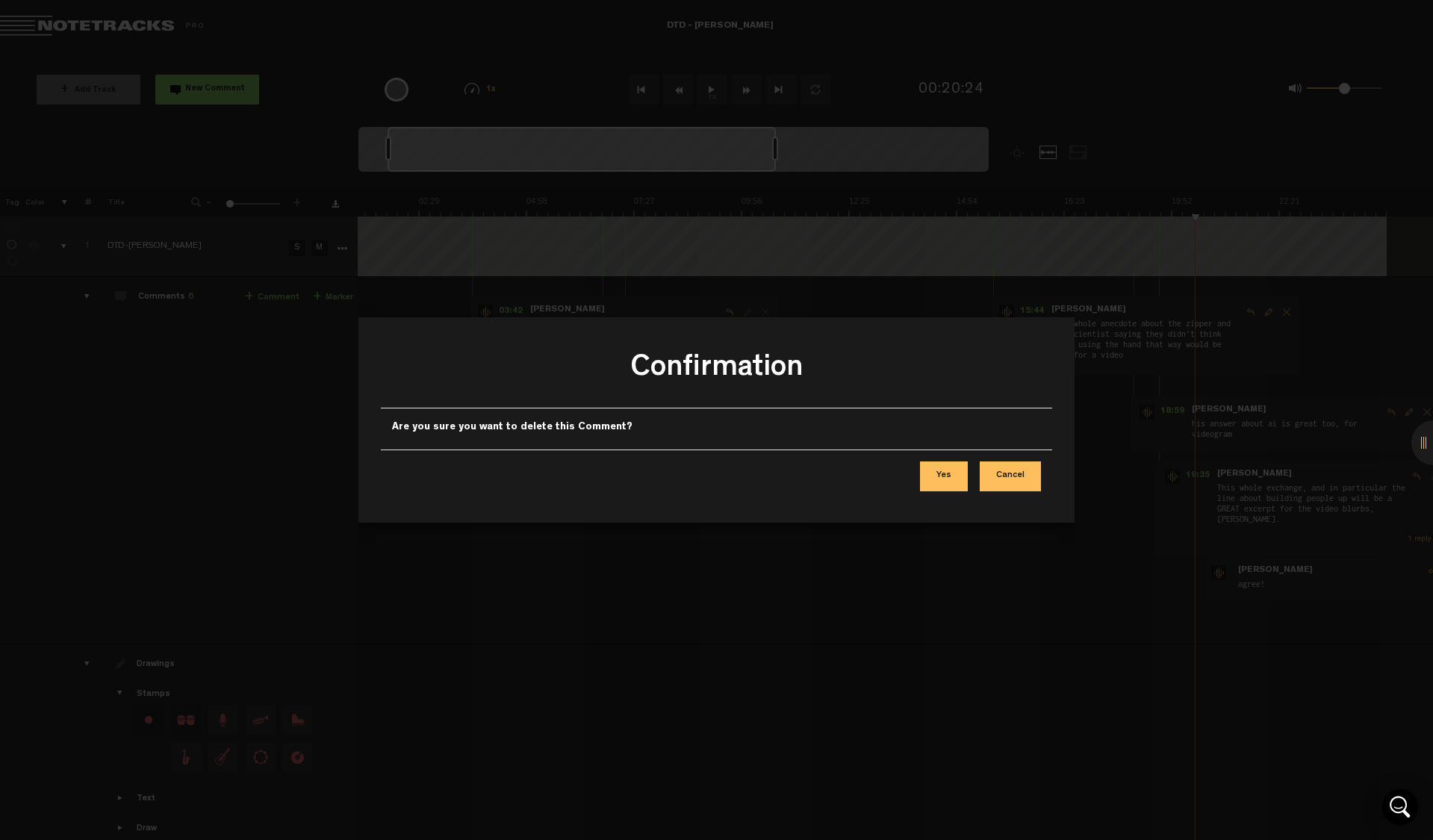
click at [951, 470] on button "Yes" at bounding box center [943, 476] width 48 height 30
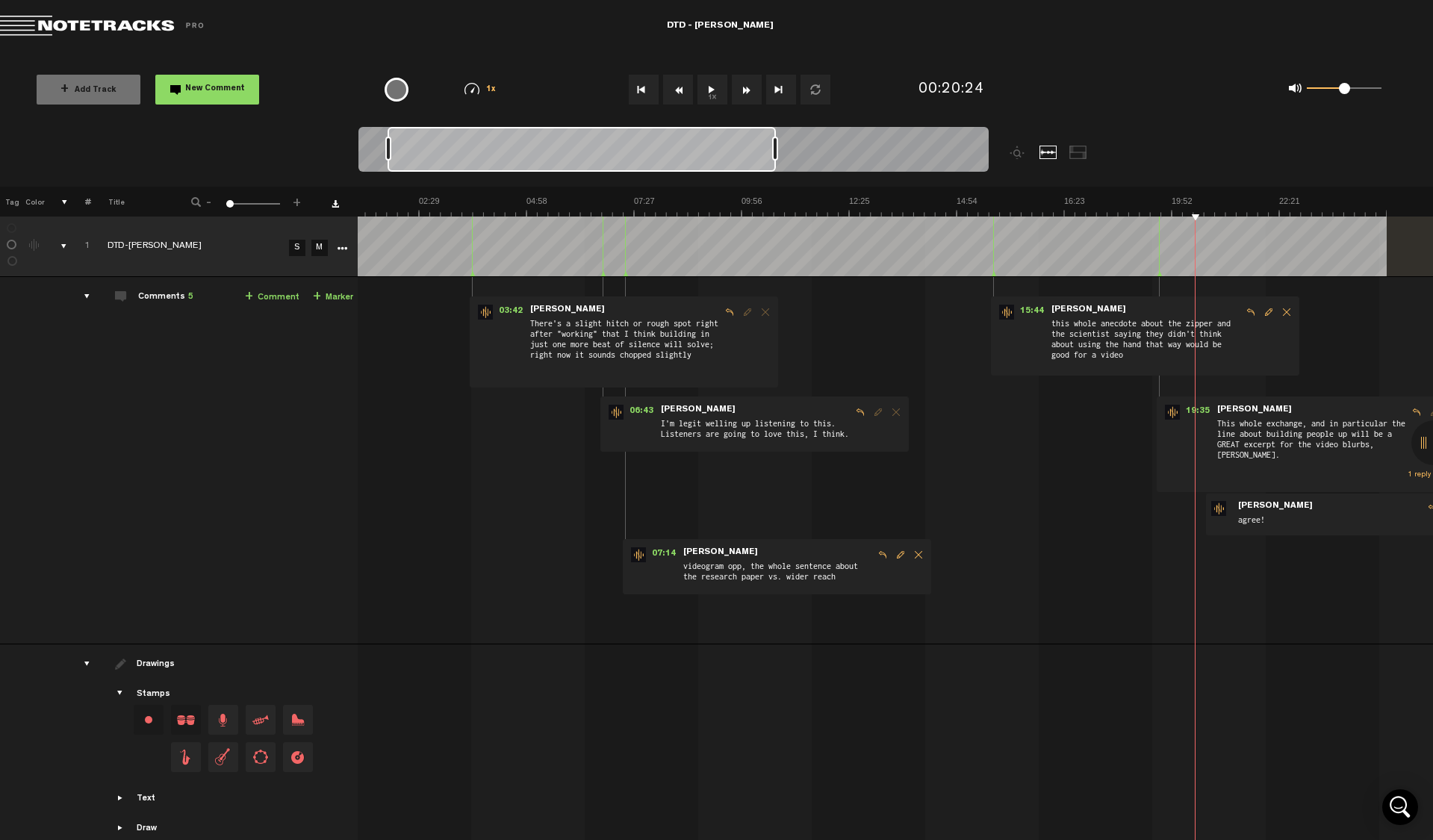
click at [237, 91] on span "New Comment" at bounding box center [215, 89] width 60 height 8
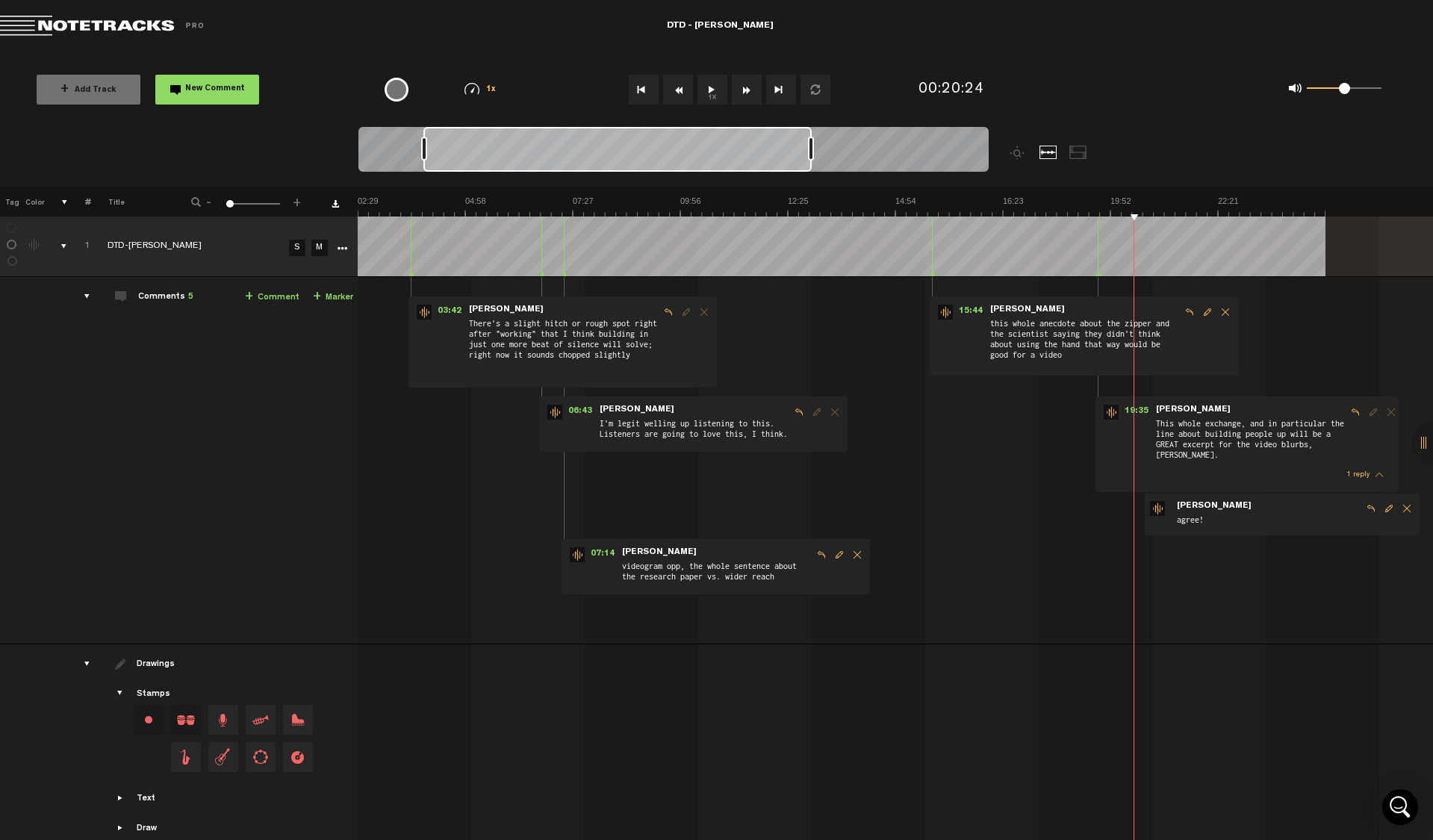
scroll to position [0, 108]
drag, startPoint x: 1271, startPoint y: 573, endPoint x: 1277, endPoint y: 579, distance: 8.5
click at [1271, 573] on textarea "his answer about ai is great too, for videogram" at bounding box center [1286, 576] width 192 height 24
type textarea "his answer about ai overhype is great too, for videogram"
click at [1332, 606] on icon "comment" at bounding box center [1354, 605] width 58 height 15
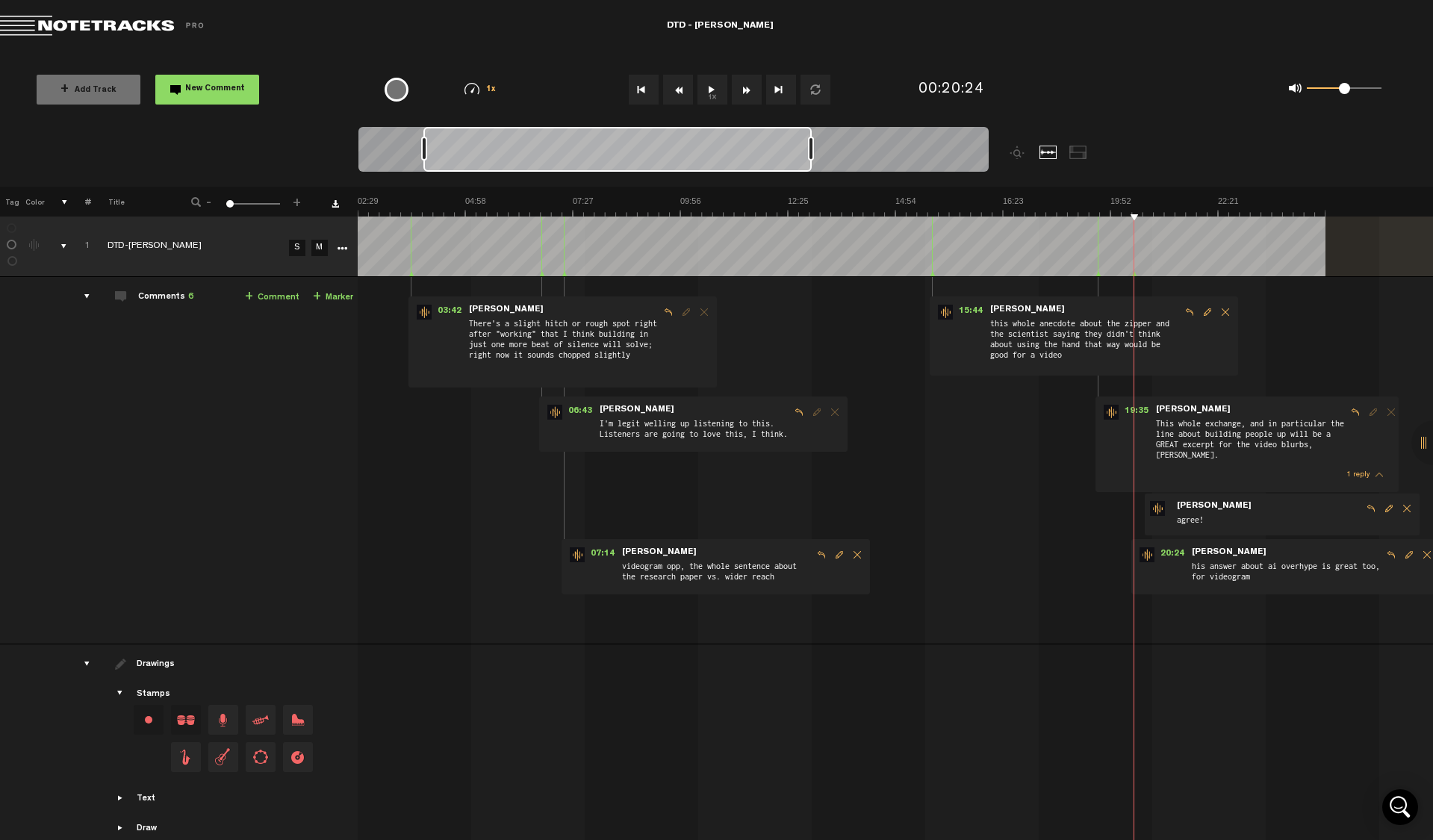
click at [713, 92] on button "1x" at bounding box center [712, 89] width 30 height 30
click at [1303, 570] on span "his answer about ai overhype is great too, for videogram" at bounding box center [1286, 573] width 192 height 28
click at [1382, 550] on span "Reply to comment" at bounding box center [1391, 554] width 18 height 10
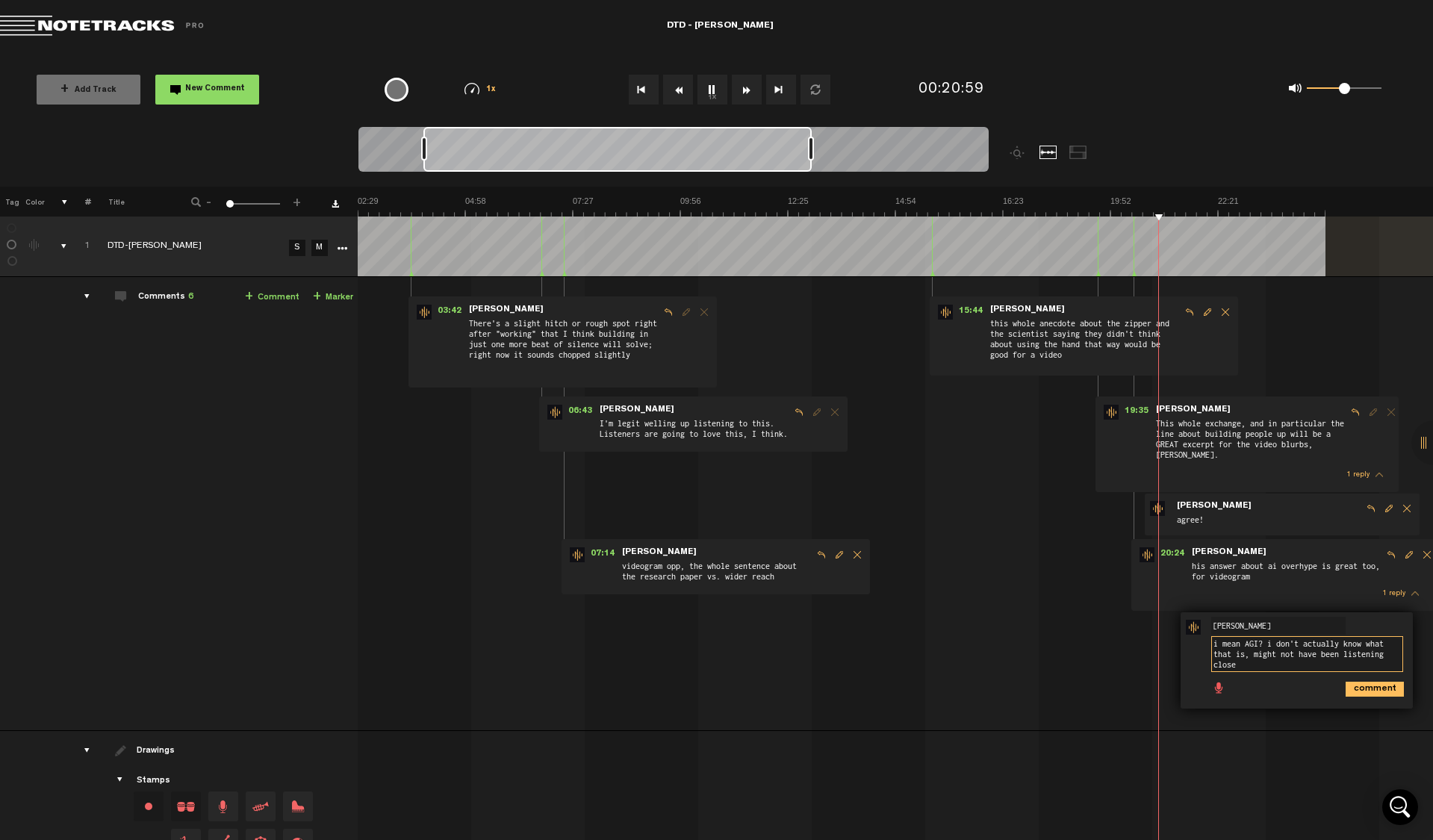
scroll to position [0, 0]
click at [1252, 643] on textarea "i mean AGI? i don't actually know what that is, might not have been listening c…" at bounding box center [1307, 654] width 192 height 36
type textarea "i mean AGI not Ai. i don't actually know what that is, might not have been list…"
click at [1352, 689] on icon "comment" at bounding box center [1375, 689] width 58 height 15
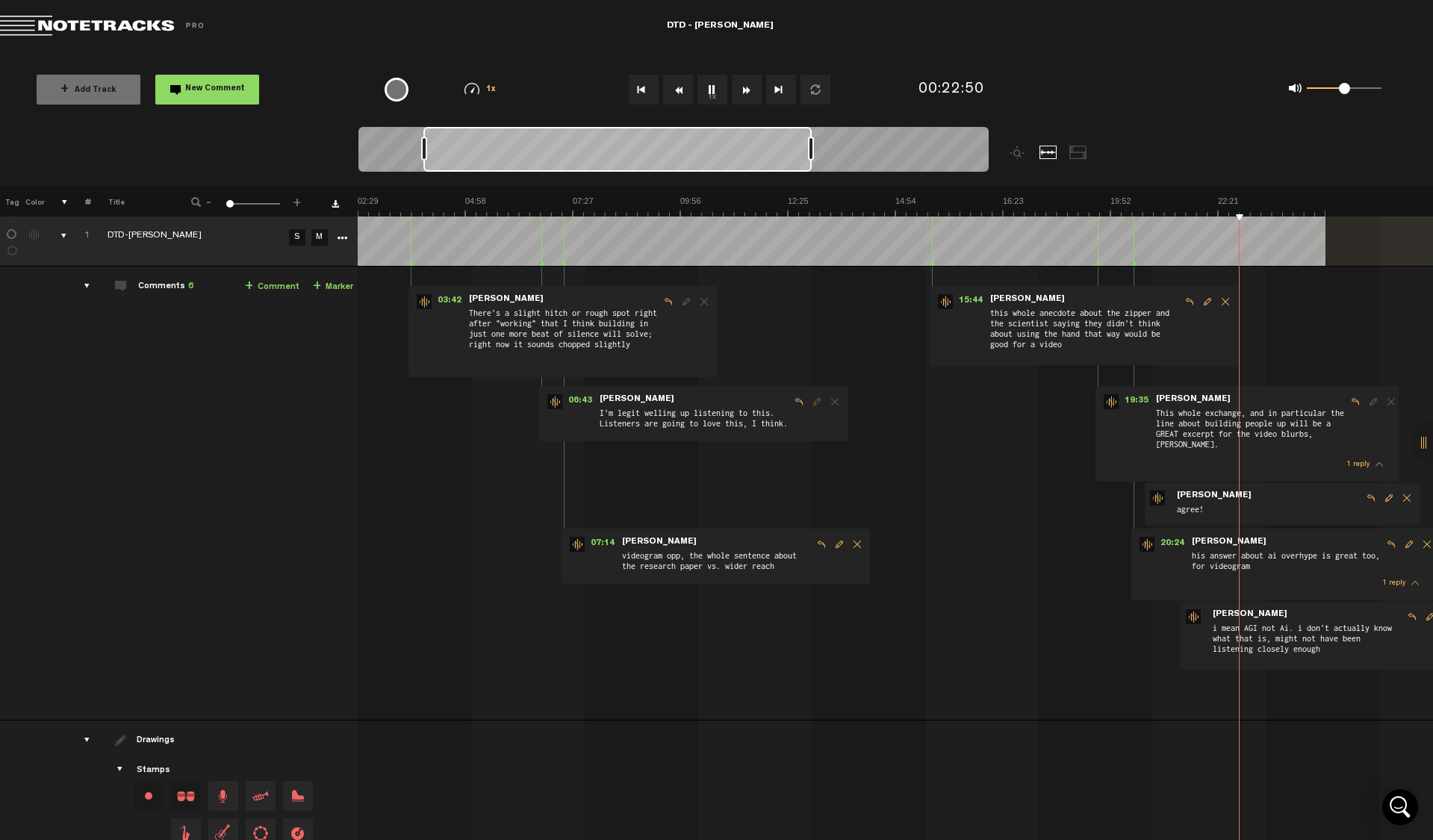
scroll to position [0, 12]
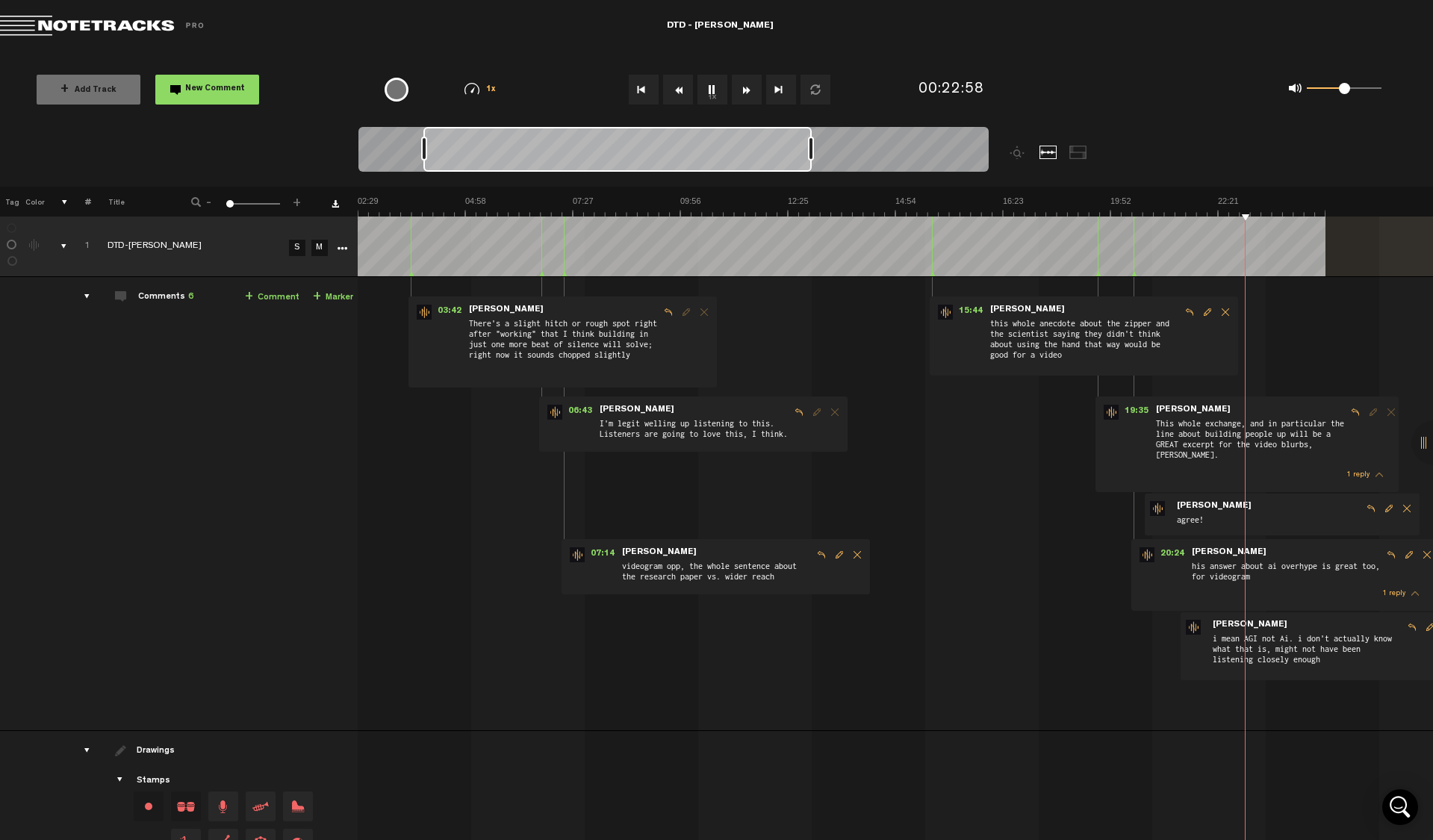
click at [706, 92] on button "1x" at bounding box center [712, 89] width 30 height 30
click at [719, 92] on button "1x" at bounding box center [712, 89] width 30 height 30
